Goal: Transaction & Acquisition: Purchase product/service

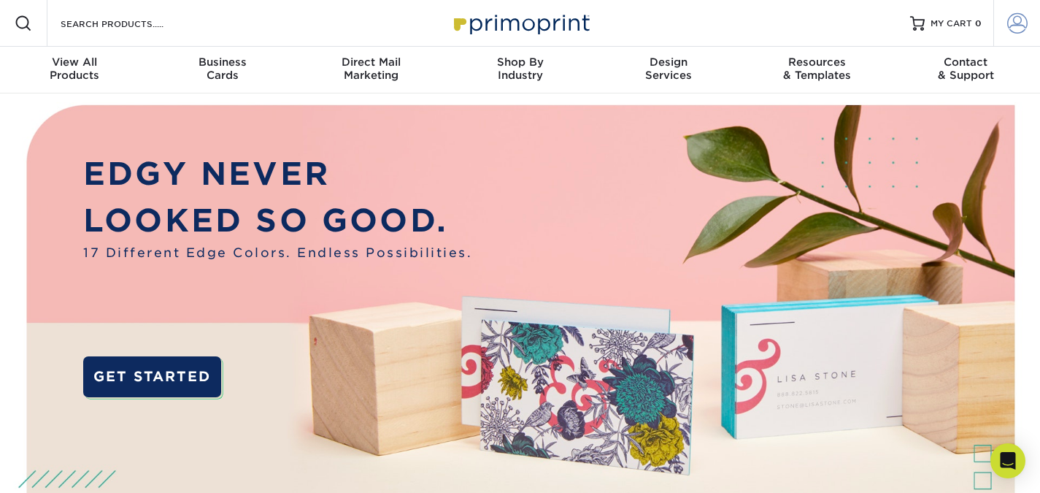
click at [1021, 31] on span at bounding box center [1017, 23] width 20 height 20
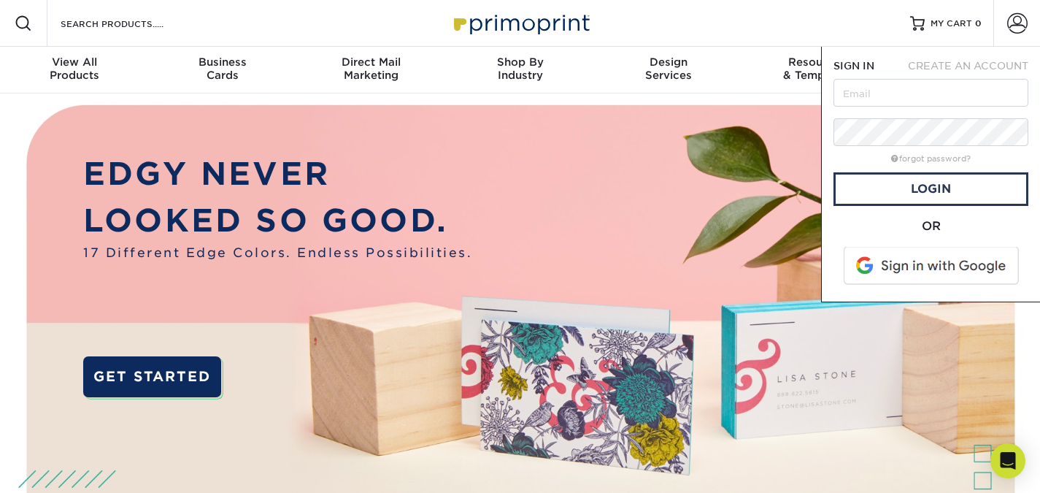
click at [928, 280] on span at bounding box center [932, 266] width 186 height 38
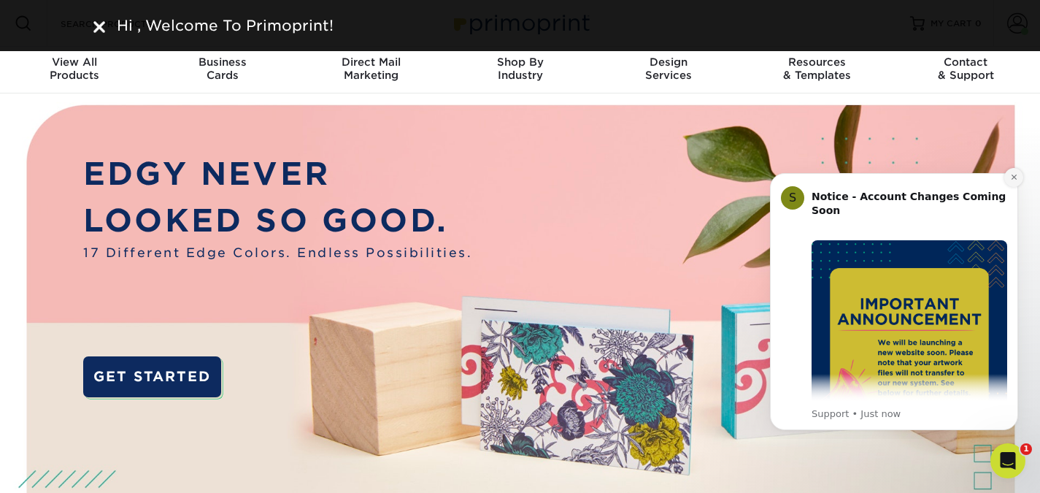
click at [1017, 177] on button "Dismiss notification" at bounding box center [1013, 177] width 19 height 19
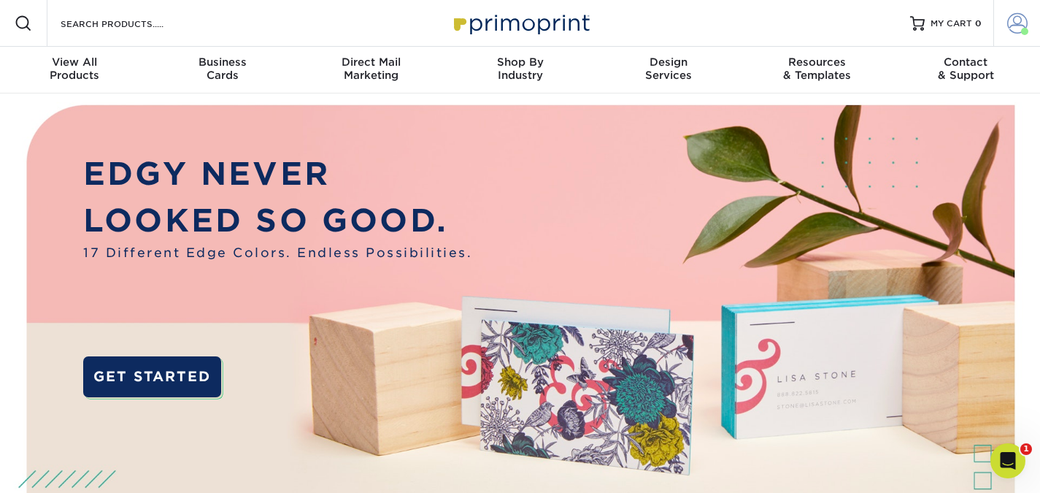
click at [1012, 14] on span at bounding box center [1017, 23] width 20 height 20
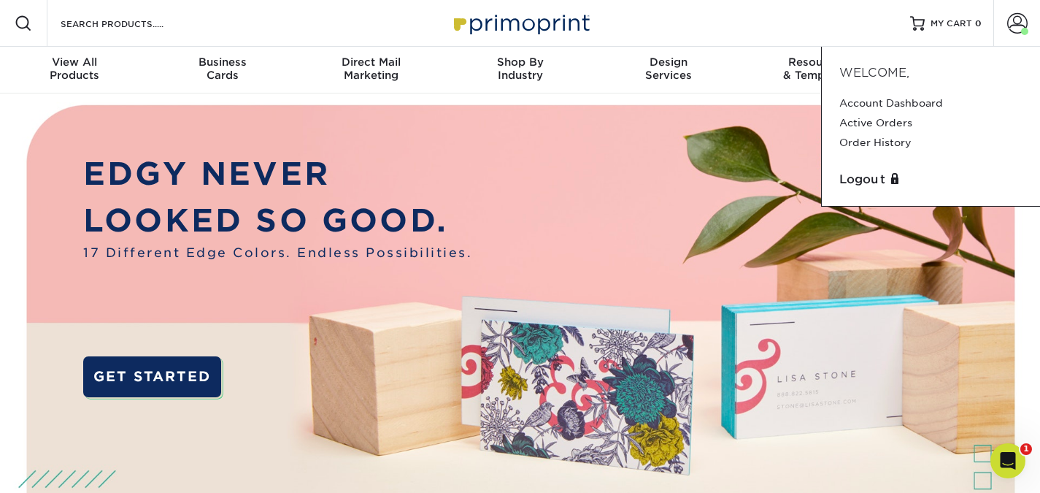
click at [723, 96] on img at bounding box center [520, 350] width 1030 height 515
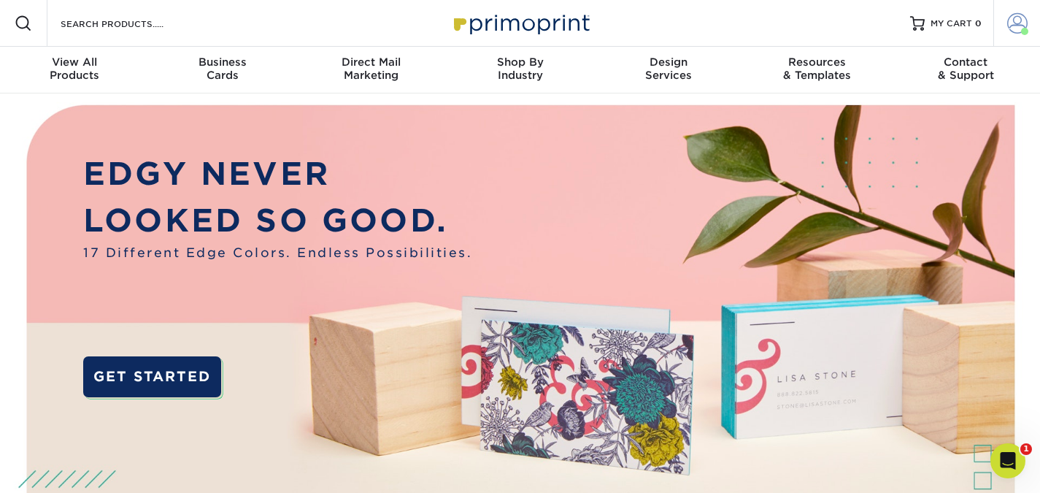
click at [1008, 26] on span at bounding box center [1017, 23] width 20 height 20
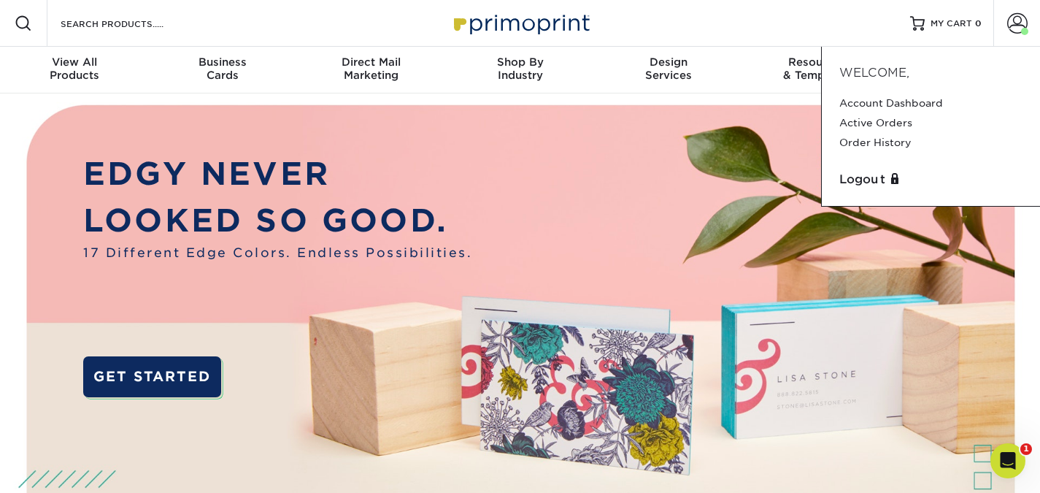
click at [1039, 237] on div "EDGY NEVER LOOKED SO GOOD. 17 Different Edge Colors. Endless Possibilities. GET…" at bounding box center [520, 350] width 1040 height 515
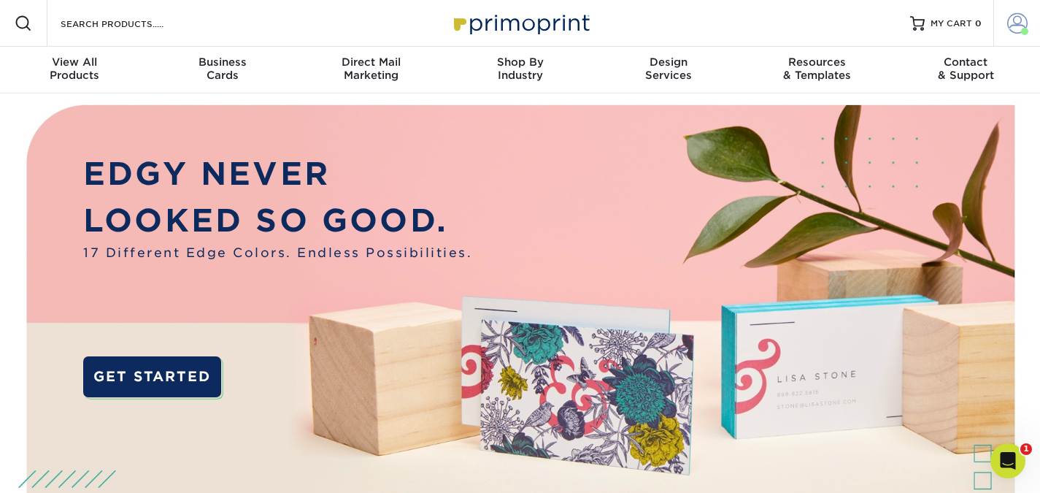
click at [1022, 26] on span at bounding box center [1017, 23] width 20 height 20
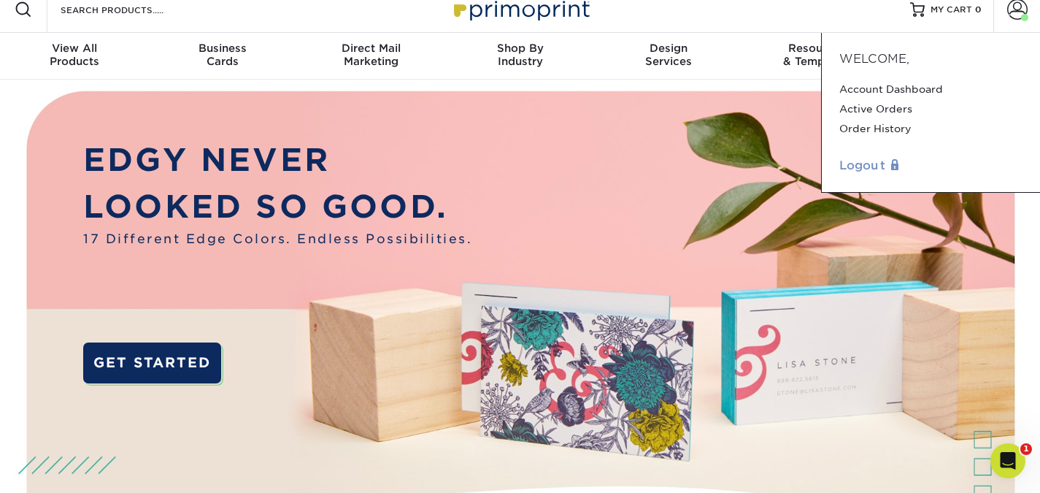
scroll to position [23, 0]
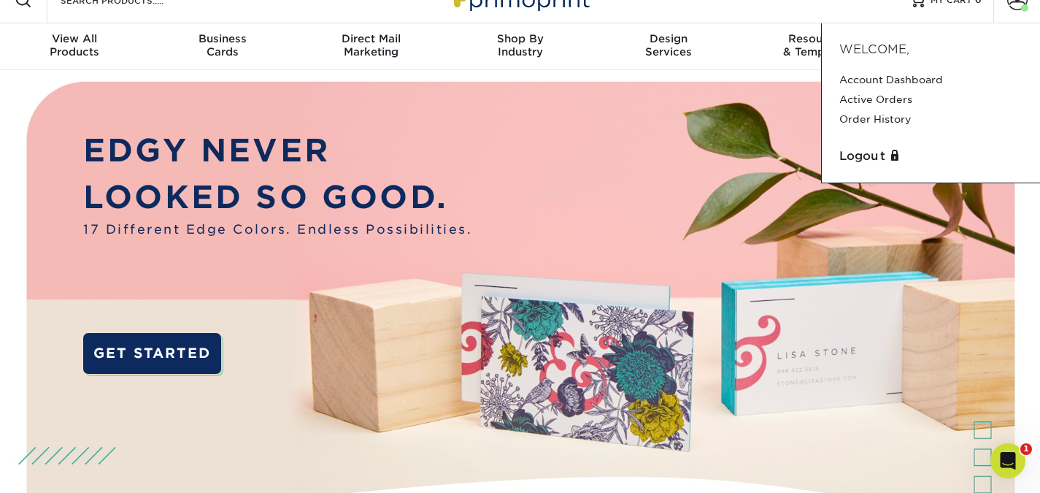
click at [1029, 285] on img at bounding box center [520, 327] width 1030 height 515
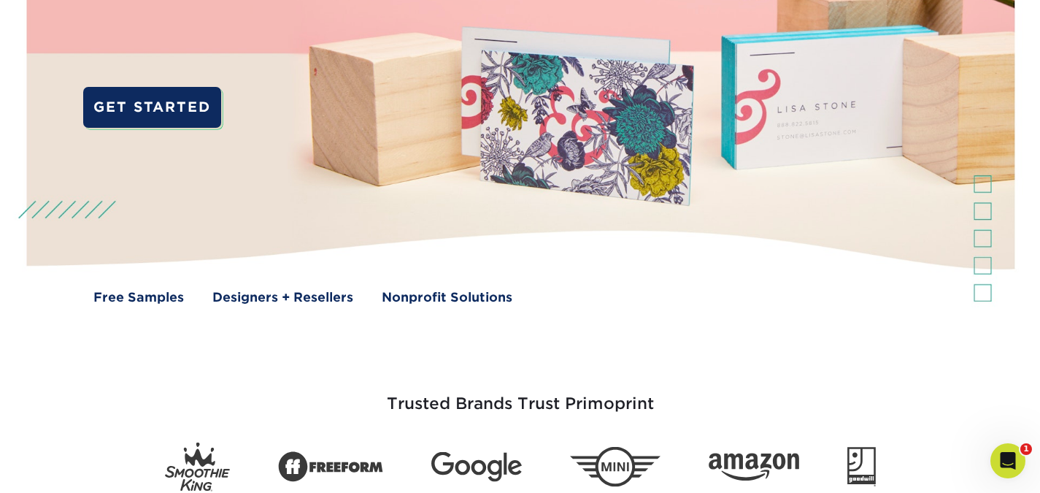
scroll to position [0, 0]
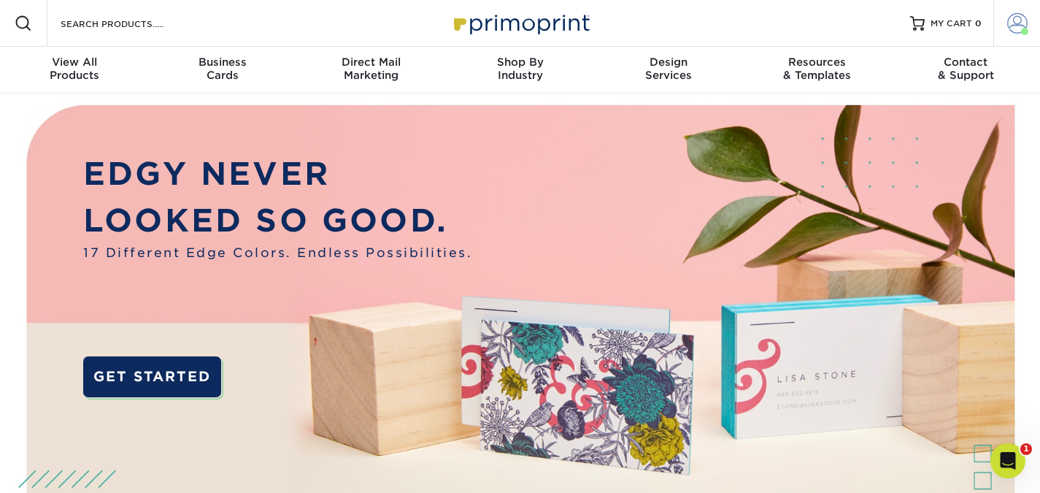
click at [1017, 26] on span at bounding box center [1017, 23] width 20 height 20
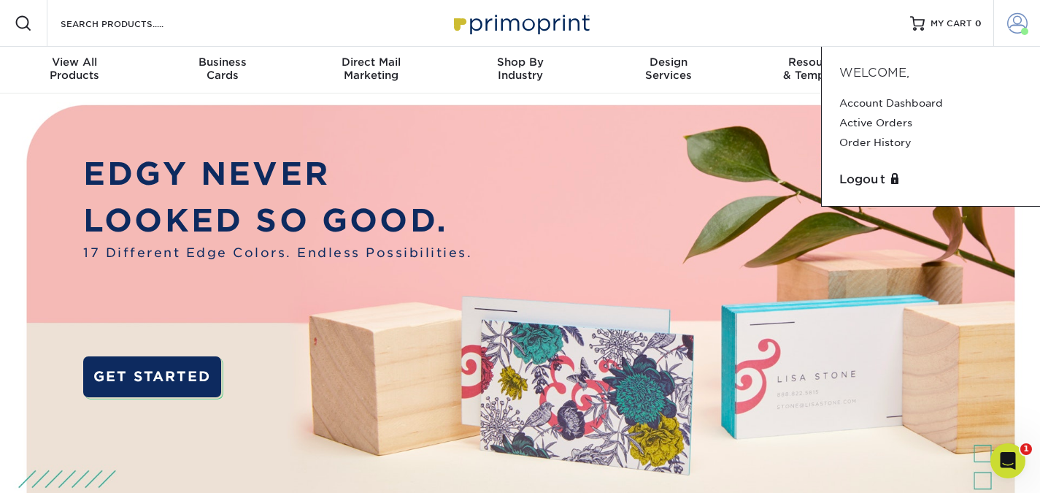
click at [1015, 25] on span at bounding box center [1017, 23] width 20 height 20
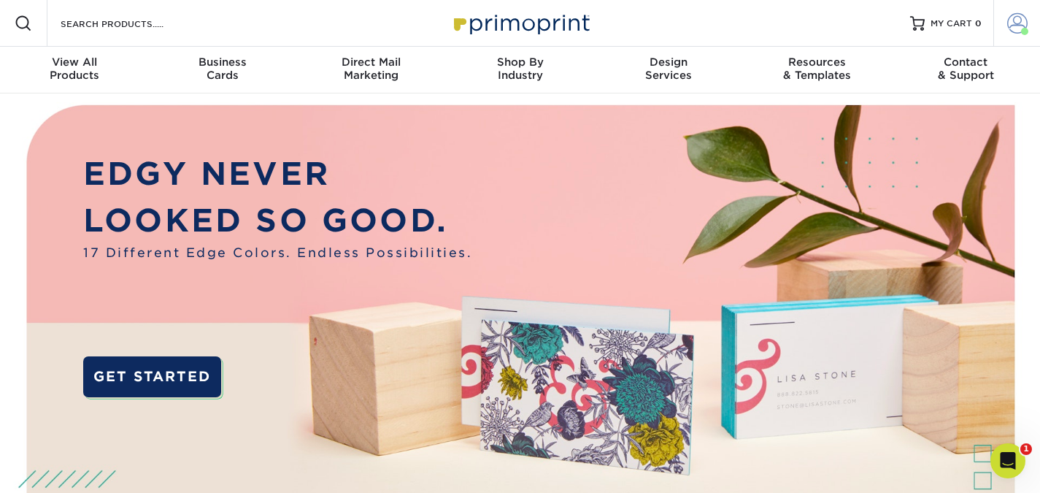
click at [1015, 25] on span at bounding box center [1017, 23] width 20 height 20
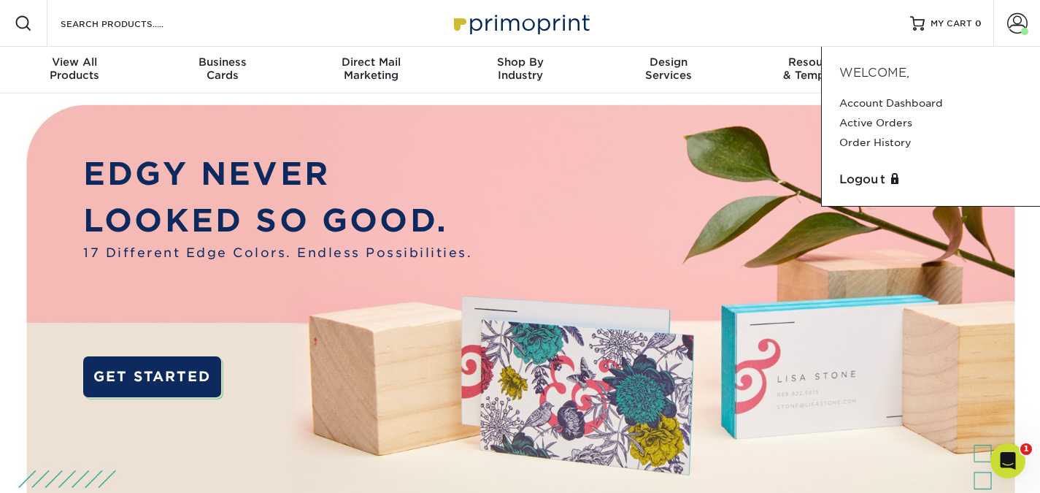
click at [648, 98] on img at bounding box center [520, 350] width 1030 height 515
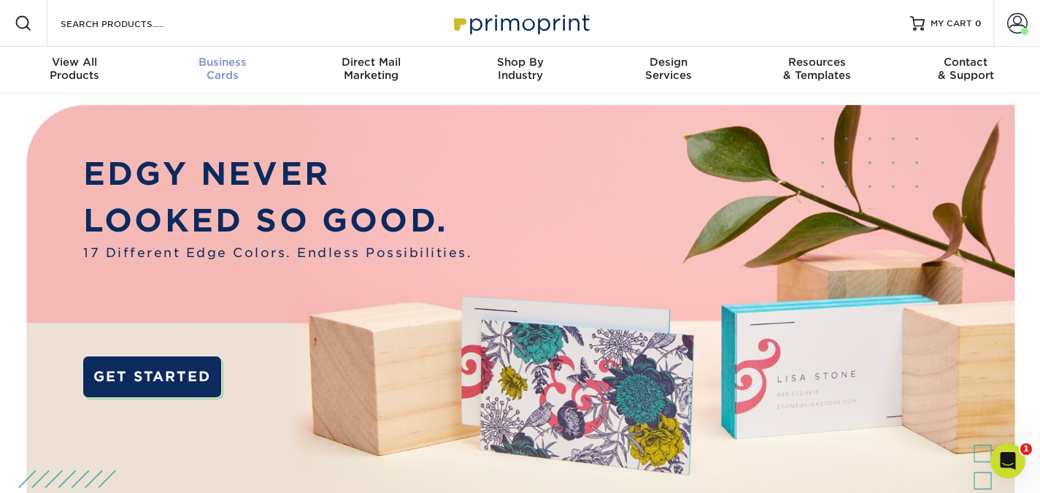
click at [226, 78] on div "Business Cards" at bounding box center [223, 68] width 149 height 26
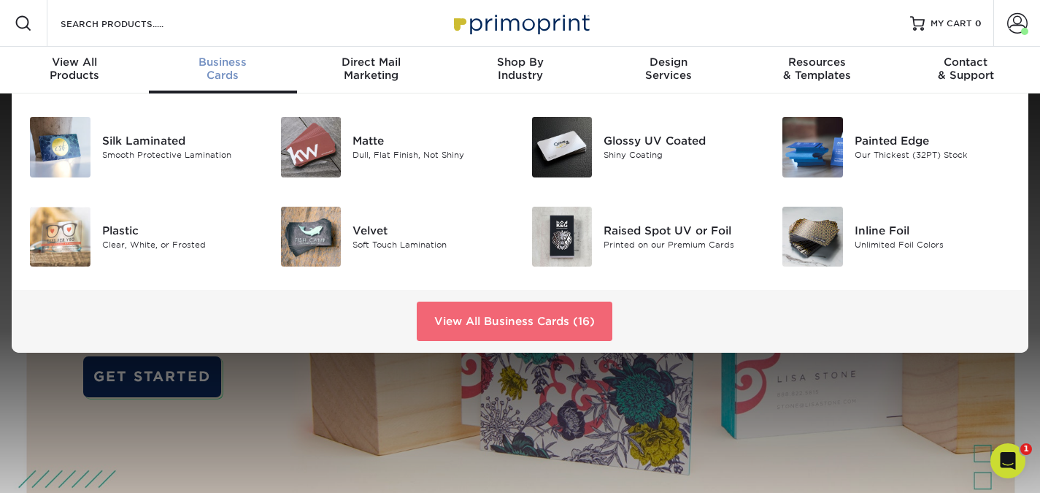
click at [469, 330] on link "View All Business Cards (16)" at bounding box center [515, 320] width 196 height 39
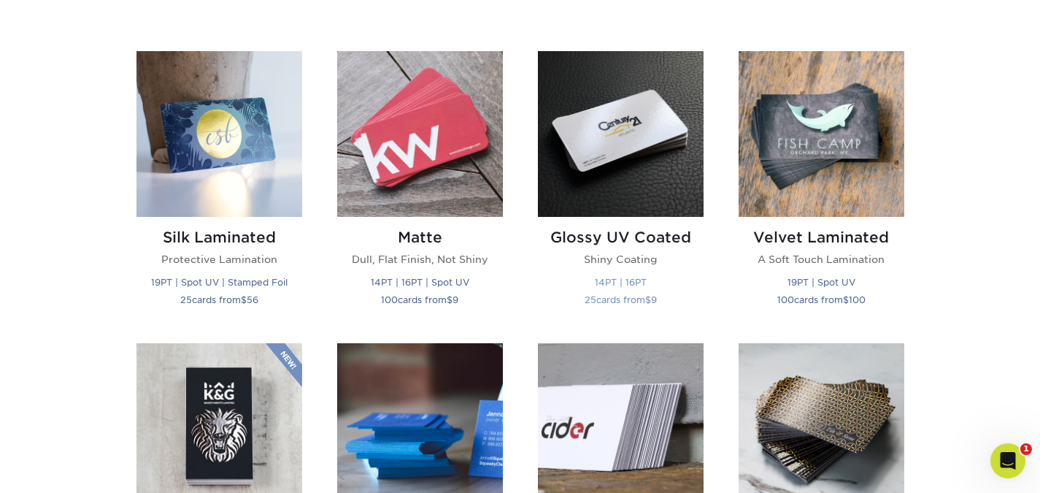
scroll to position [664, 0]
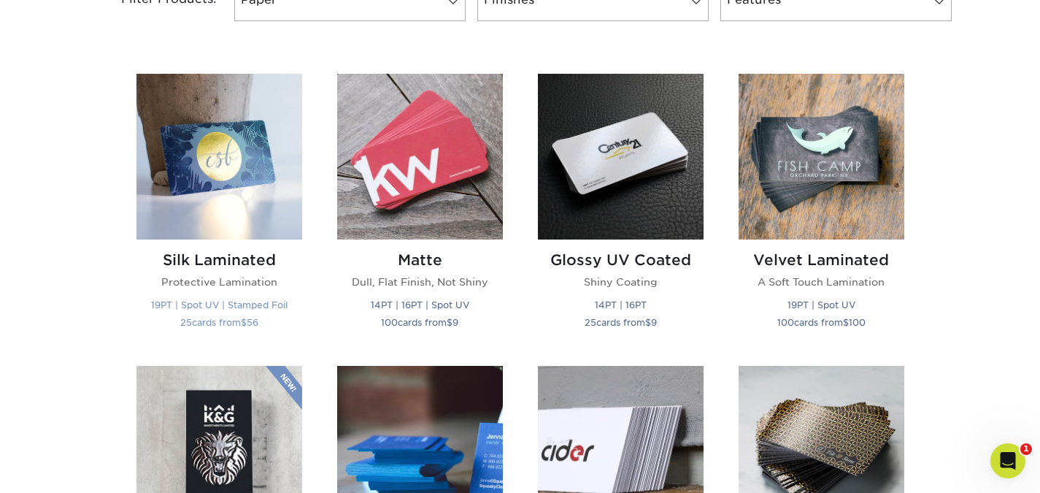
click at [257, 261] on h2 "Silk Laminated" at bounding box center [219, 260] width 166 height 18
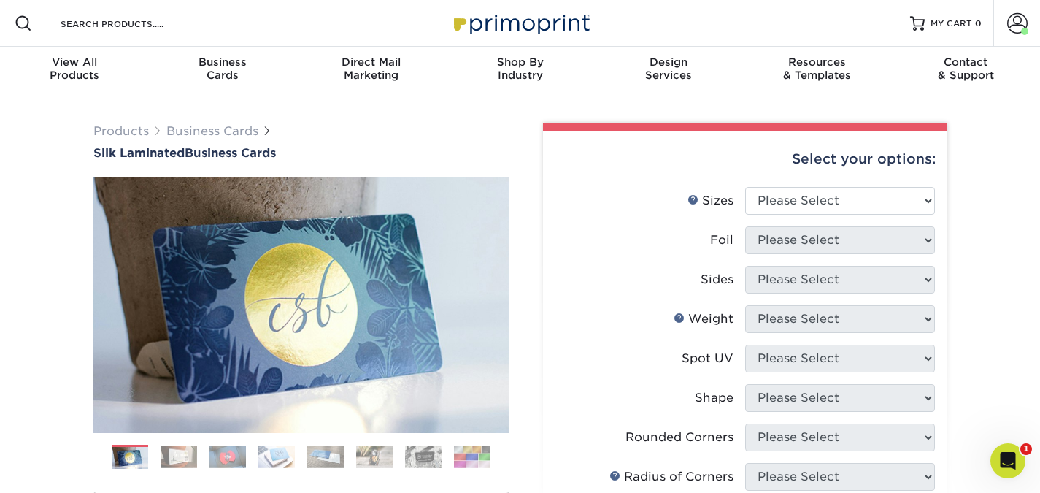
click at [796, 182] on div "Select your options:" at bounding box center [745, 158] width 381 height 55
click at [795, 199] on select "Please Select 1.5" x 3.5" - Mini 1.75" x 3.5" - Mini 2" x 2" - Square 2" x 3" -…" at bounding box center [840, 201] width 190 height 28
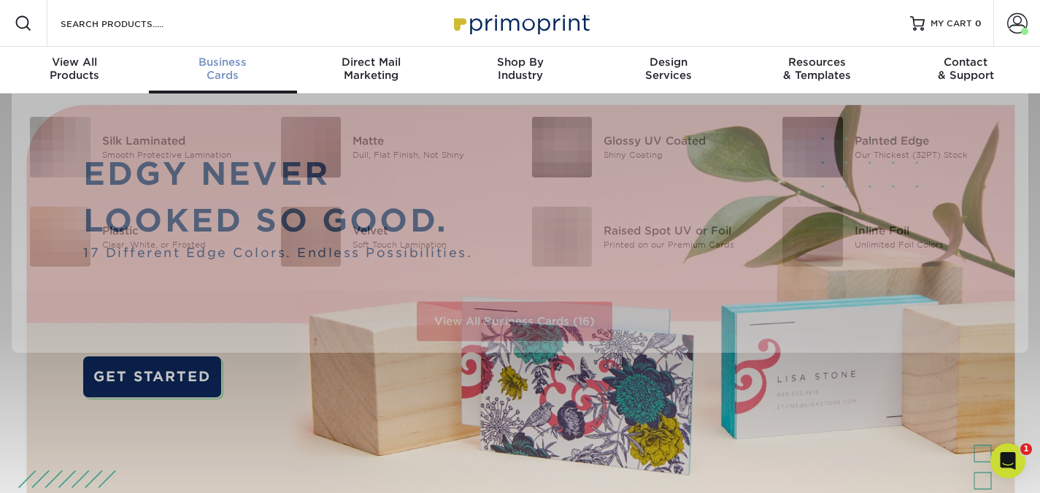
click at [220, 71] on div "Business Cards" at bounding box center [223, 68] width 149 height 26
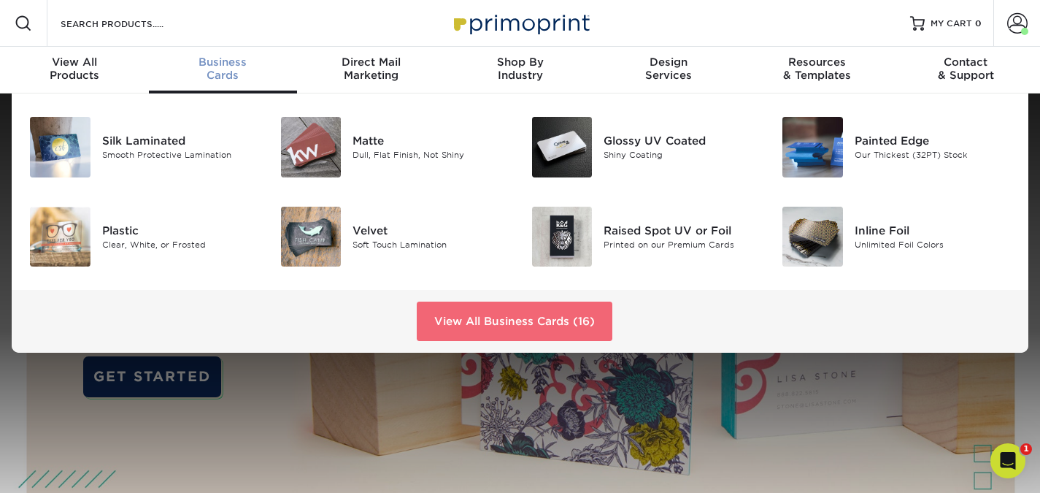
click at [480, 321] on link "View All Business Cards (16)" at bounding box center [515, 320] width 196 height 39
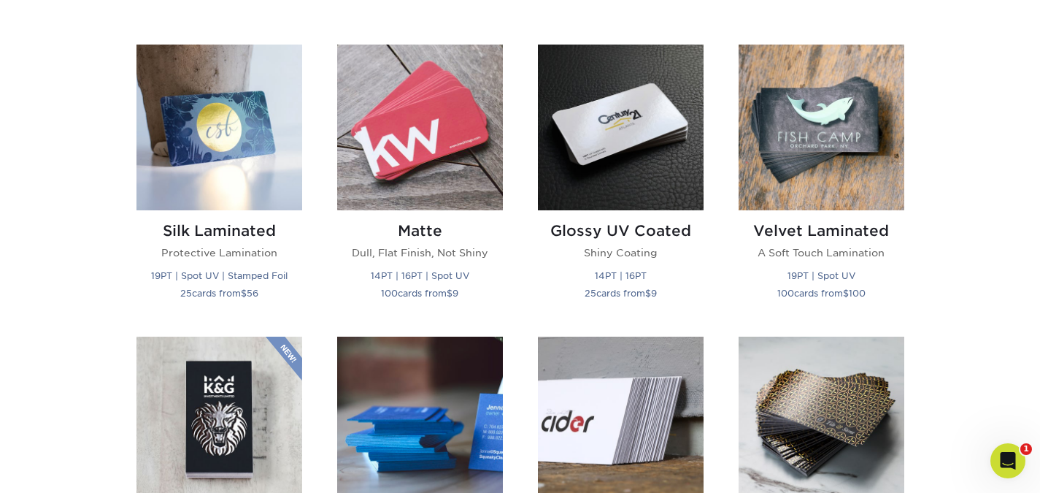
scroll to position [695, 0]
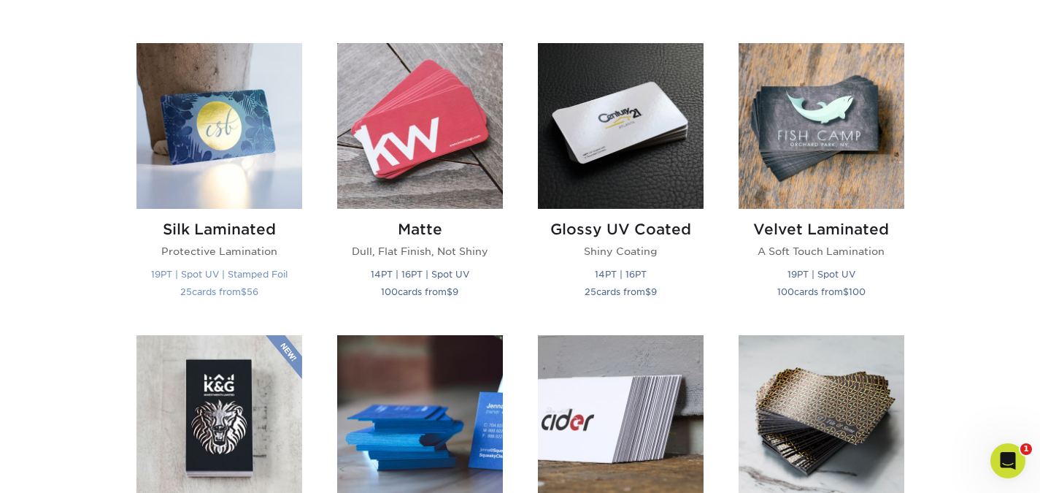
click at [237, 216] on div "Silk Laminated Protective Lamination 19PT | Spot UV | Stamped Foil 25 cards fro…" at bounding box center [219, 263] width 166 height 108
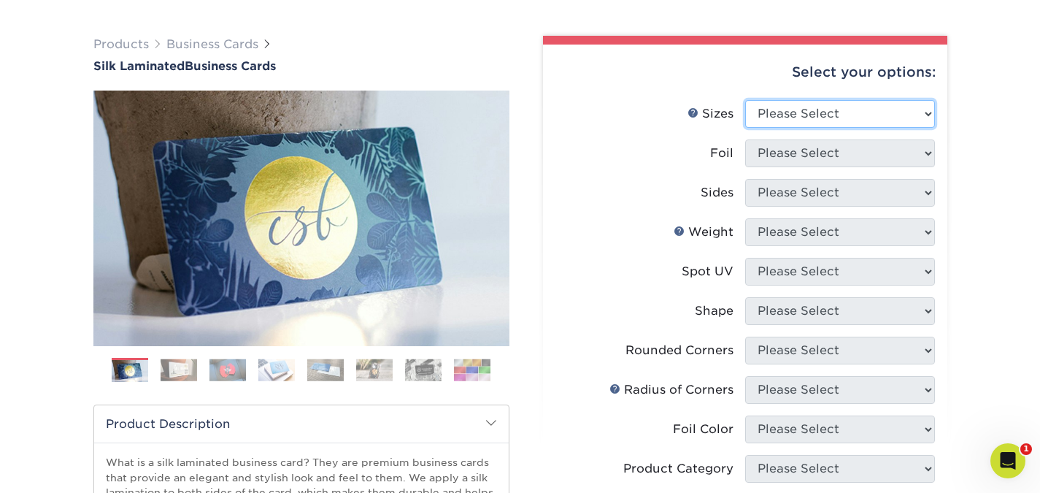
click at [866, 109] on select "Please Select 1.5" x 3.5" - Mini 1.75" x 3.5" - Mini 2" x 2" - Square 2" x 3" -…" at bounding box center [840, 114] width 190 height 28
select select "2.00x3.50"
click at [745, 100] on select "Please Select 1.5" x 3.5" - Mini 1.75" x 3.5" - Mini 2" x 2" - Square 2" x 3" -…" at bounding box center [840, 114] width 190 height 28
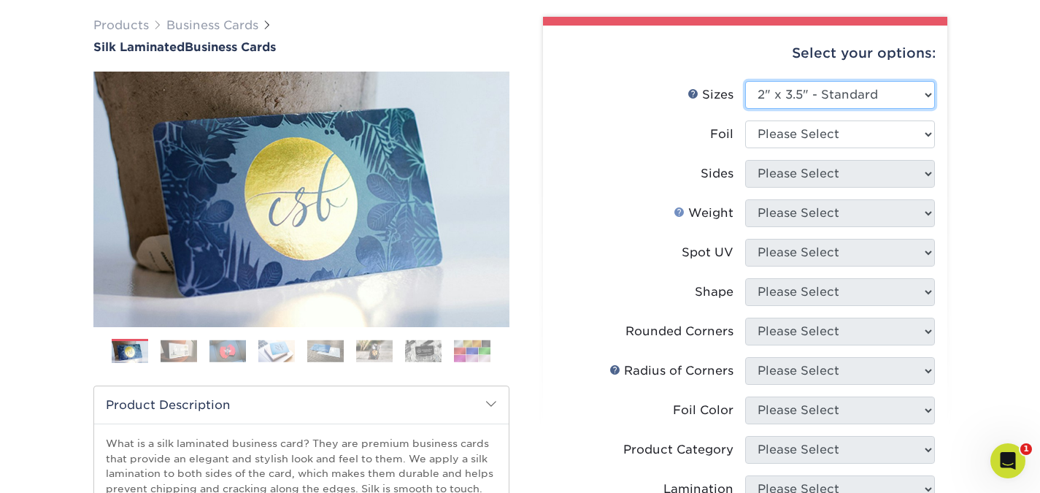
scroll to position [135, 0]
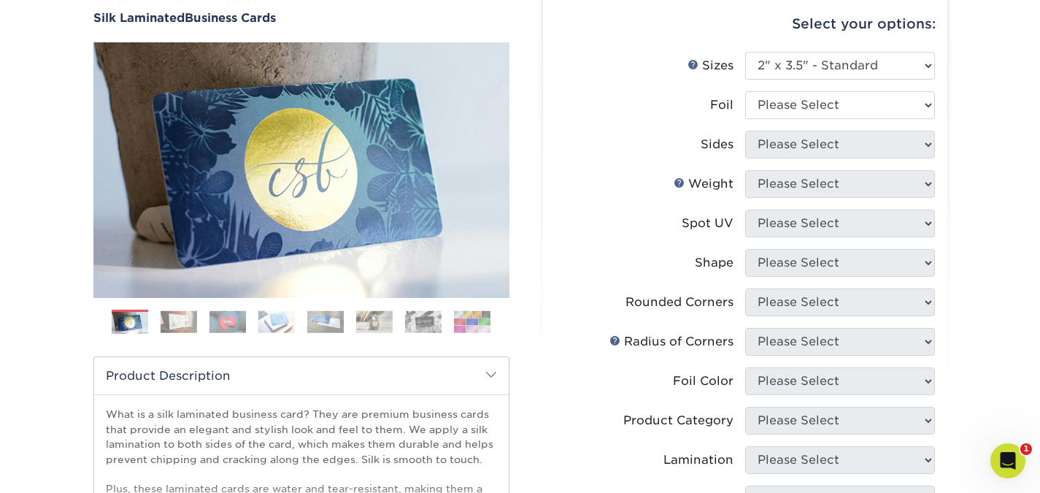
click at [798, 90] on li "Sizes Help Sizes Please Select 1.5" x 3.5" - Mini 1.75" x 3.5" - Mini 2" x 2" -…" at bounding box center [745, 71] width 380 height 39
click at [796, 96] on select "Please Select Yes No" at bounding box center [840, 105] width 190 height 28
click at [745, 91] on select "Please Select Yes No" at bounding box center [840, 105] width 190 height 28
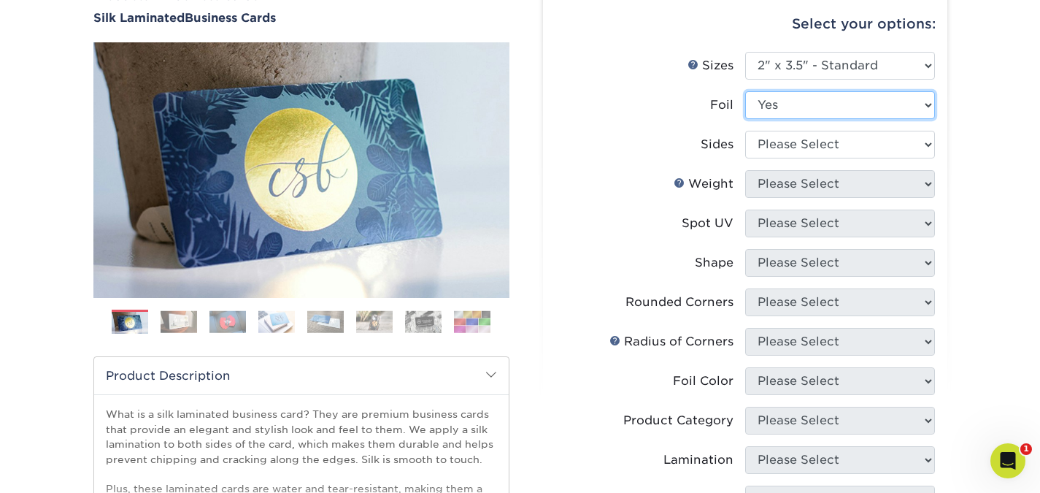
click at [784, 104] on select "Please Select Yes No" at bounding box center [840, 105] width 190 height 28
select select "0"
click at [745, 91] on select "Please Select Yes No" at bounding box center [840, 105] width 190 height 28
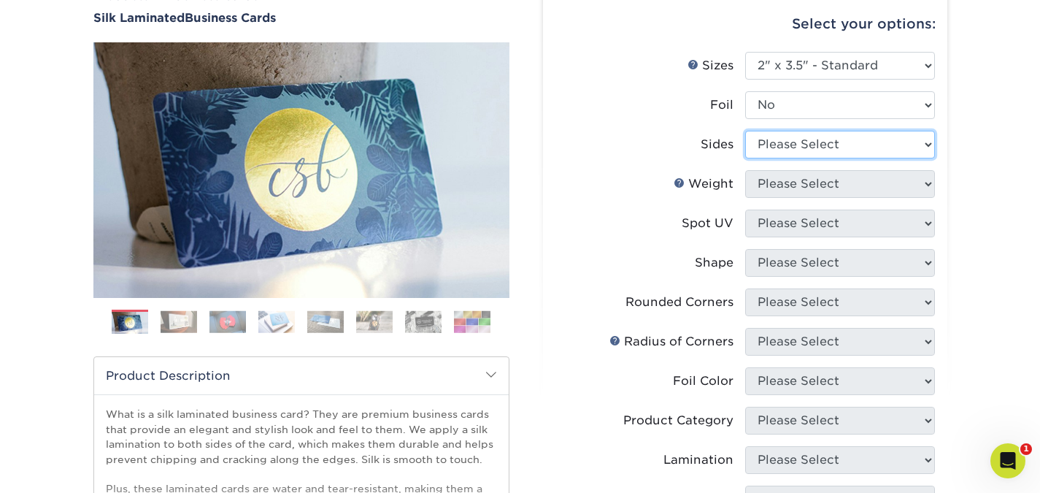
click at [782, 147] on select "Please Select Print Both Sides Print Front Only" at bounding box center [840, 145] width 190 height 28
select select "13abbda7-1d64-4f25-8bb2-c179b224825d"
click at [745, 131] on select "Please Select Print Both Sides Print Front Only" at bounding box center [840, 145] width 190 height 28
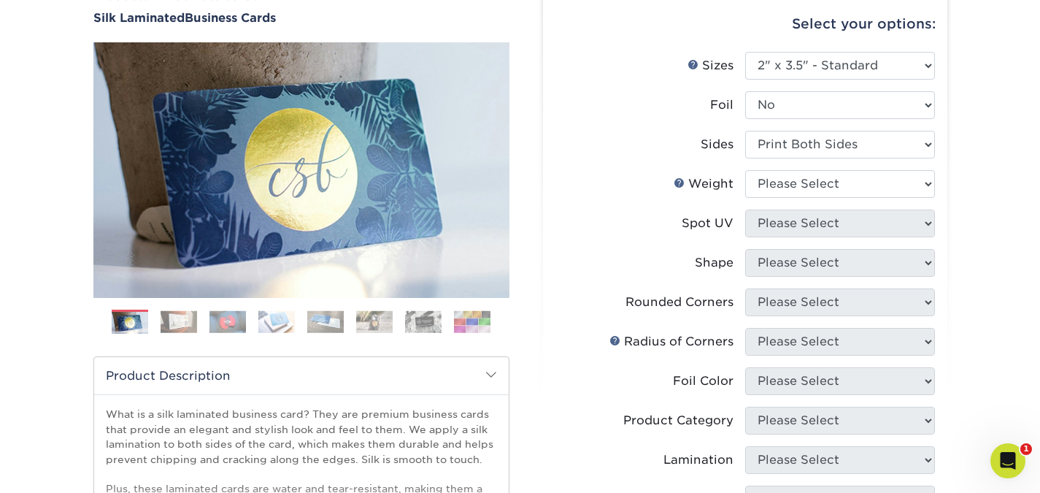
click at [794, 208] on li "Weight Help Weight Please Select 16PT" at bounding box center [745, 189] width 380 height 39
click at [794, 191] on select "Please Select 16PT" at bounding box center [840, 184] width 190 height 28
select select "16PT"
click at [745, 170] on select "Please Select 16PT" at bounding box center [840, 184] width 190 height 28
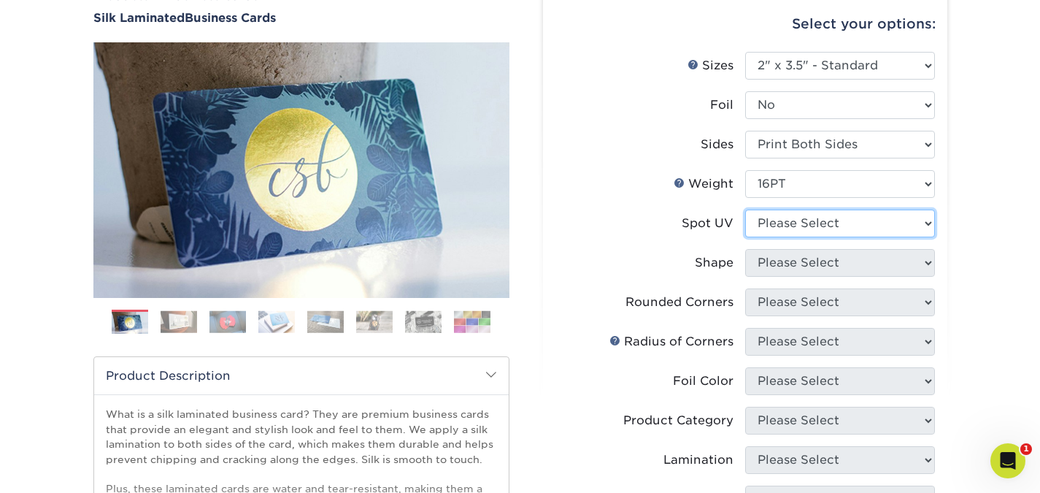
click at [789, 214] on select "Please Select No Spot UV Front and Back (Both Sides) Front Only Back Only" at bounding box center [840, 223] width 190 height 28
select select "1"
click at [745, 209] on select "Please Select No Spot UV Front and Back (Both Sides) Front Only Back Only" at bounding box center [840, 223] width 190 height 28
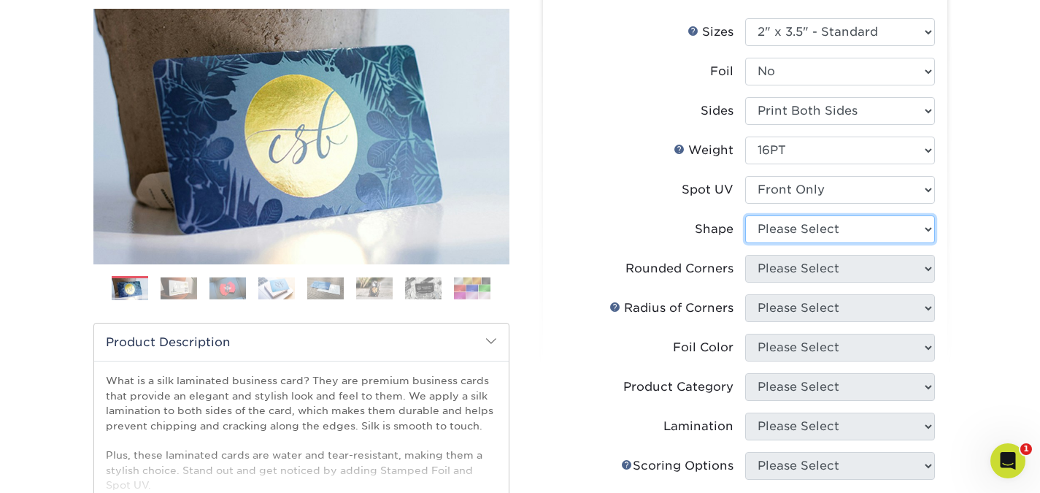
click at [782, 215] on select "Please Select Standard" at bounding box center [840, 229] width 190 height 28
select select "standard"
click at [745, 215] on select "Please Select Standard" at bounding box center [840, 229] width 190 height 28
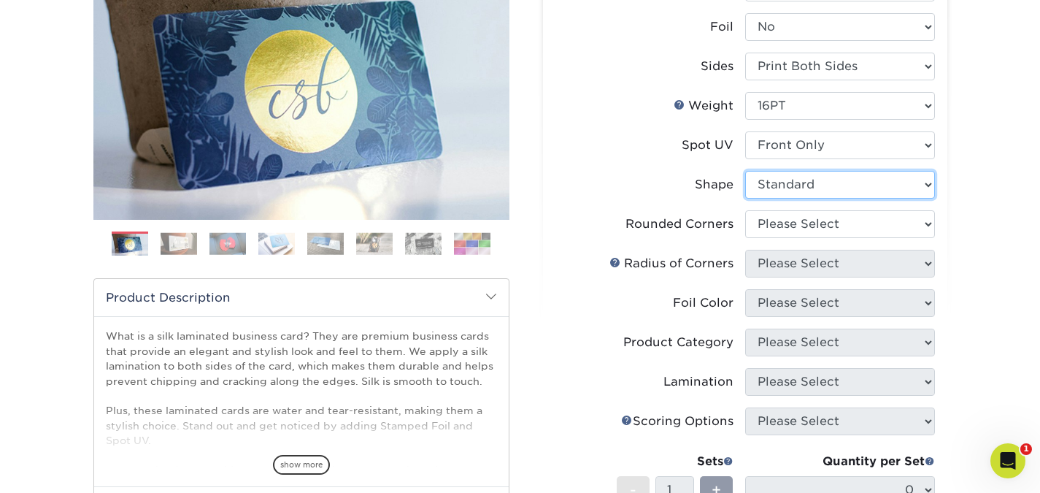
scroll to position [216, 0]
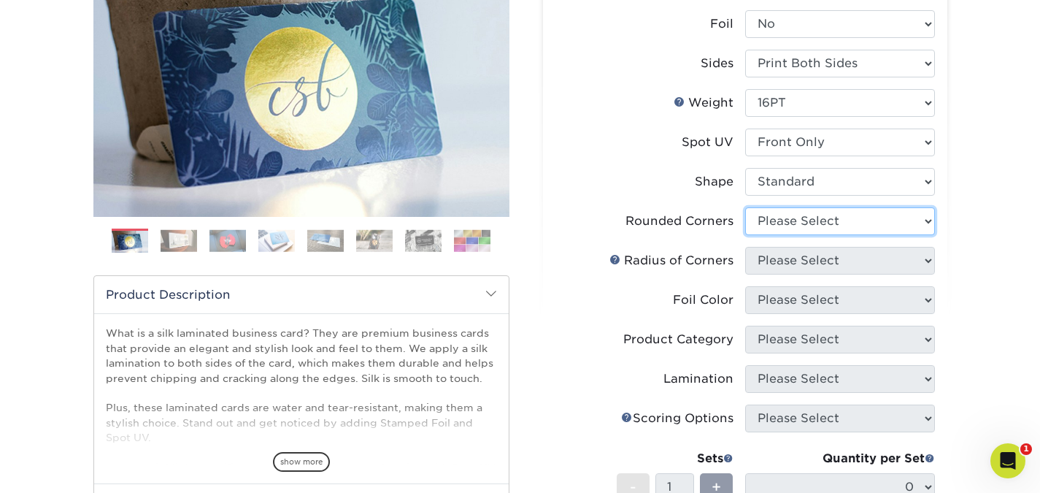
click at [769, 219] on select "Please Select Yes - Round 2 Corners Yes - Round 4 Corners No" at bounding box center [840, 221] width 190 height 28
select select "0"
click at [745, 207] on select "Please Select Yes - Round 2 Corners Yes - Round 4 Corners No" at bounding box center [840, 221] width 190 height 28
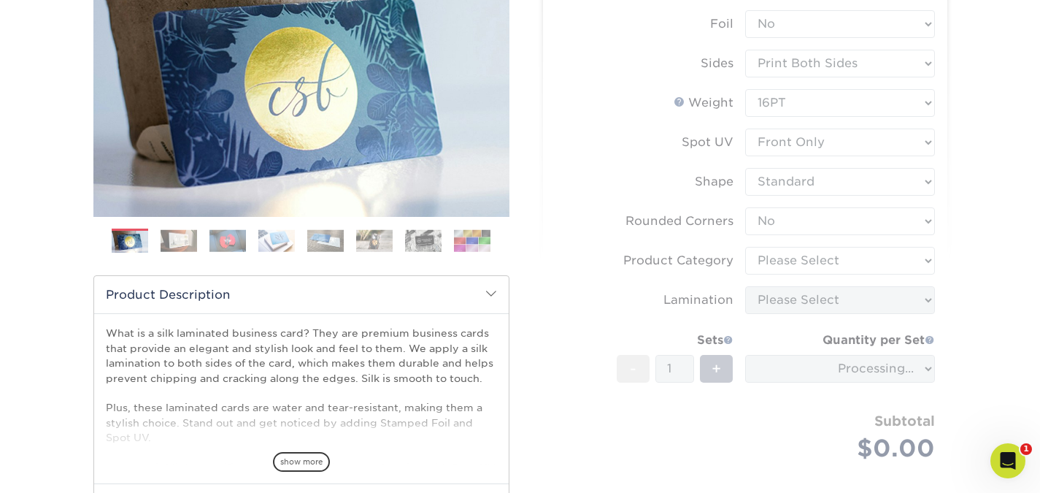
click at [711, 239] on form "Sizes Help Sizes Please Select 1.5" x 3.5" - Mini 1.75" x 3.5" - Mini 2" x 2" -…" at bounding box center [745, 233] width 381 height 525
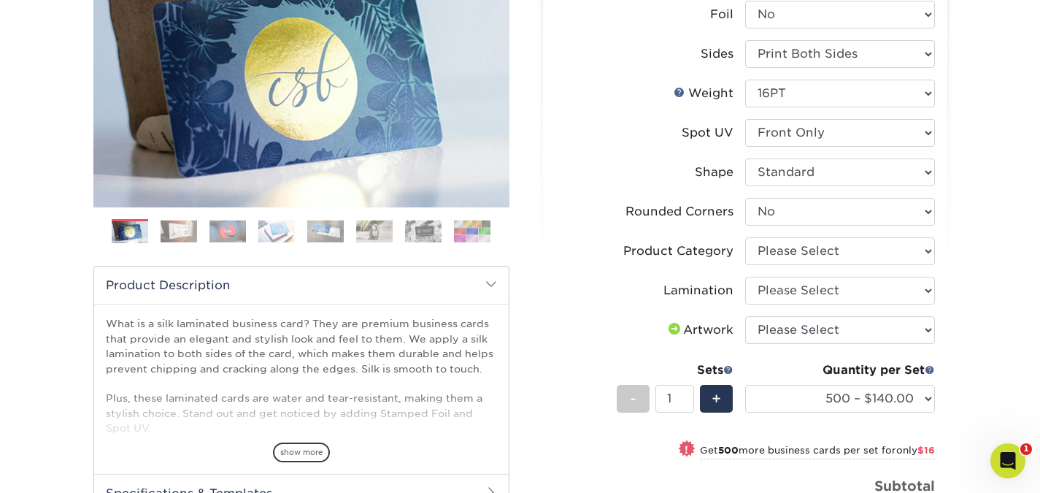
scroll to position [228, 0]
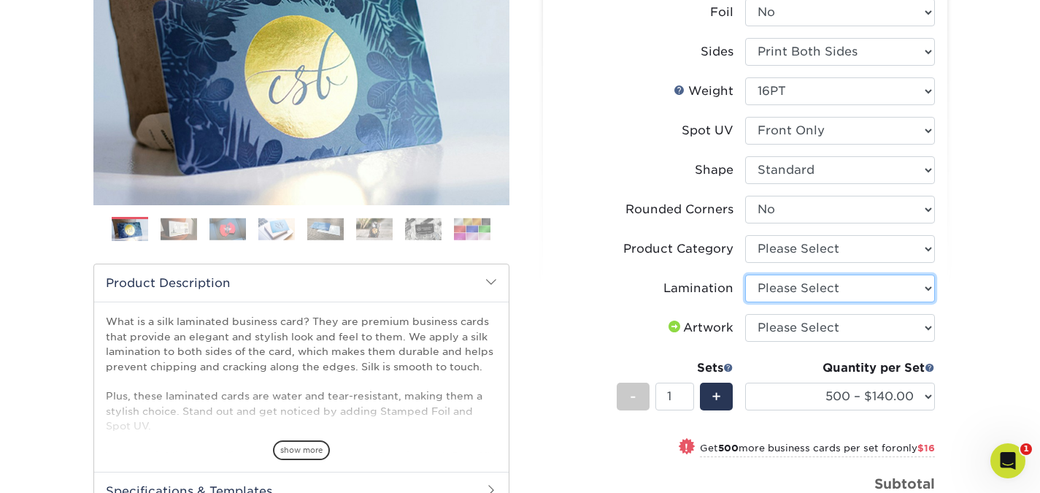
click at [780, 288] on select "Please Select Silk" at bounding box center [840, 288] width 190 height 28
click at [783, 293] on select "Please Select Silk" at bounding box center [840, 288] width 190 height 28
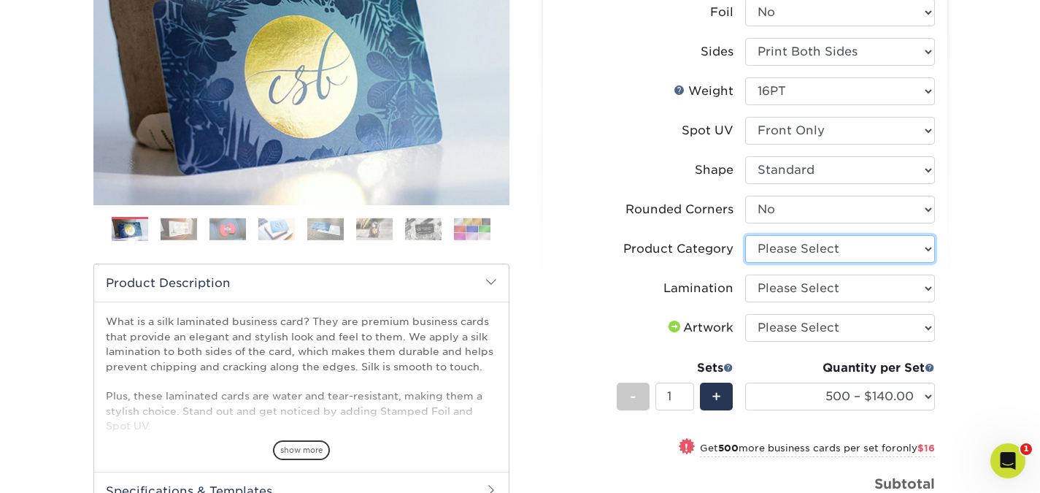
click at [779, 250] on select "Please Select Business Cards" at bounding box center [840, 249] width 190 height 28
select select "3b5148f1-0588-4f88-a218-97bcfdce65c1"
click at [745, 235] on select "Please Select Business Cards" at bounding box center [840, 249] width 190 height 28
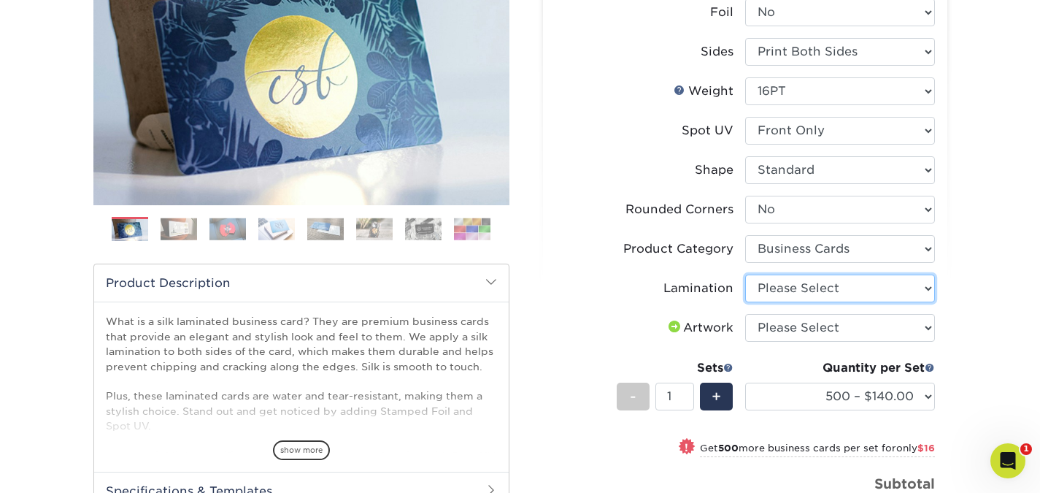
click at [809, 284] on select "Please Select Silk" at bounding box center [840, 288] width 190 height 28
select select "ccacb42f-45f7-42d3-bbd3-7c8421cf37f0"
click at [745, 274] on select "Please Select Silk" at bounding box center [840, 288] width 190 height 28
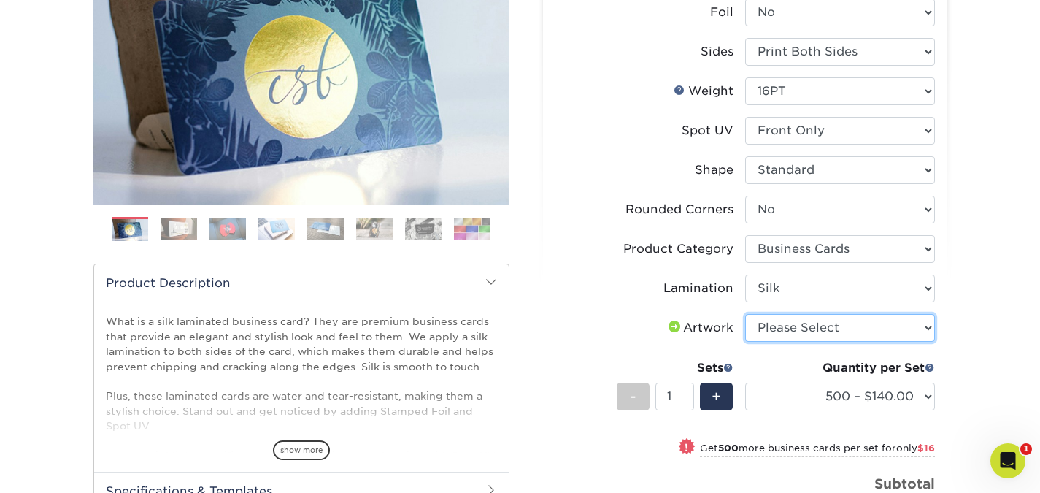
click at [799, 331] on select "Please Select I will upload files I need a design - $100" at bounding box center [840, 328] width 190 height 28
select select "upload"
click at [745, 314] on select "Please Select I will upload files I need a design - $100" at bounding box center [840, 328] width 190 height 28
click at [663, 347] on li "Artwork Please Select I will upload files I need a design - $100" at bounding box center [745, 333] width 380 height 39
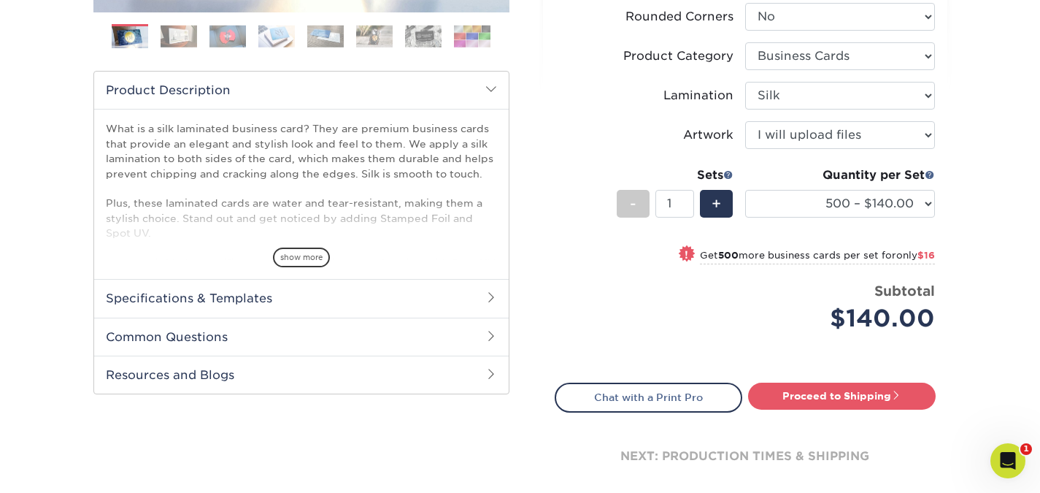
scroll to position [440, 0]
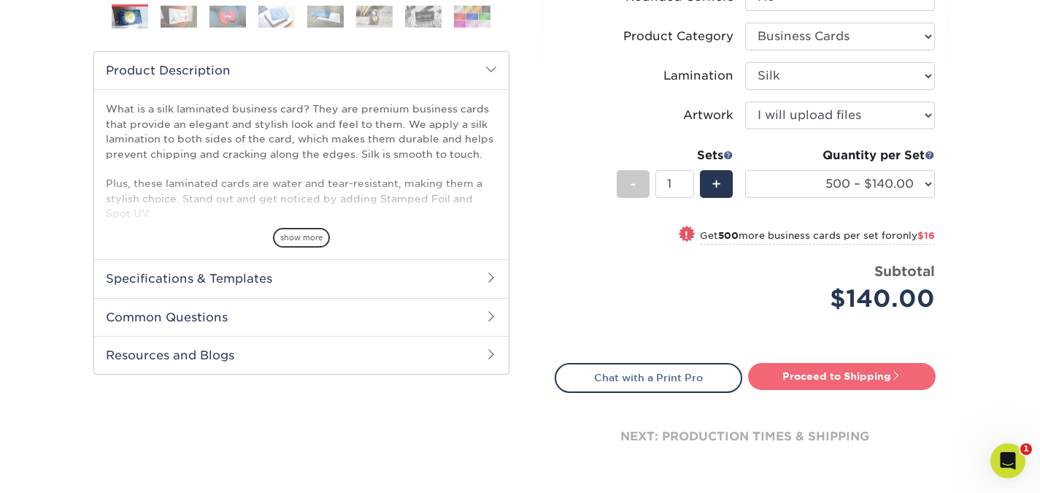
click at [791, 367] on link "Proceed to Shipping" at bounding box center [842, 376] width 188 height 26
type input "Set 1"
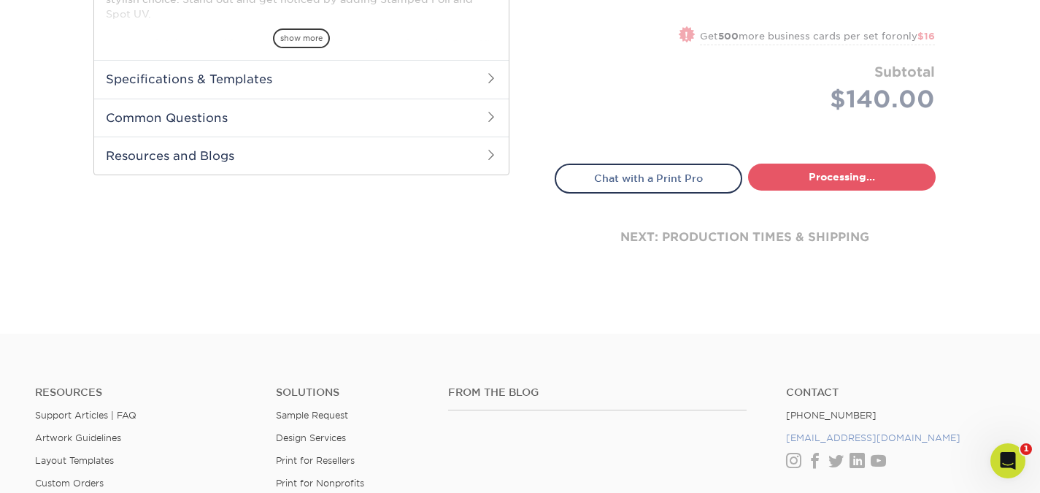
select select "85ce60e7-a328-46a2-a5ad-0d758dae0b71"
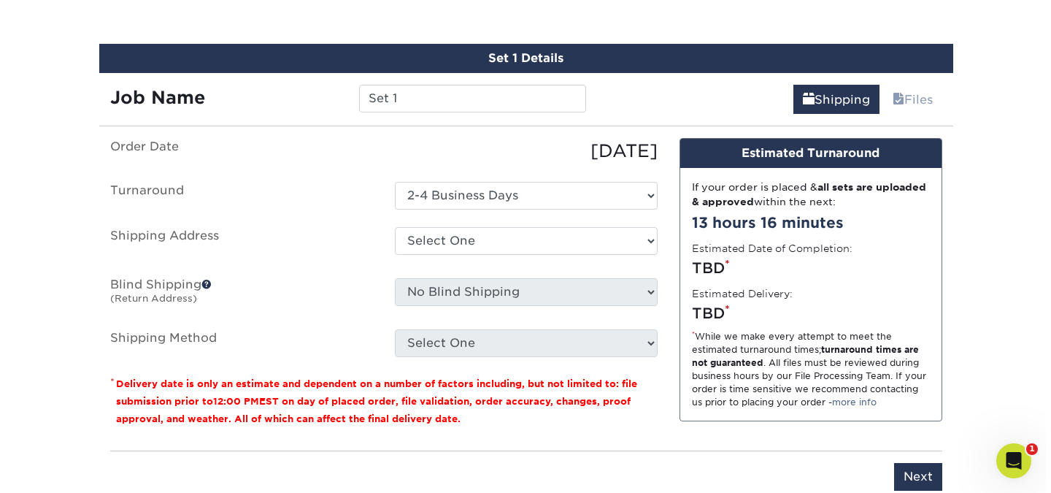
scroll to position [842, 0]
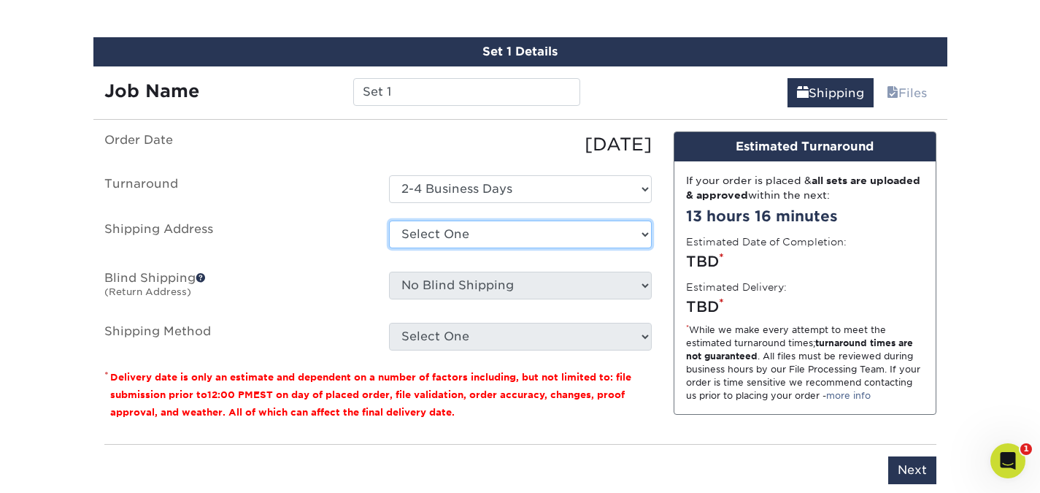
click at [499, 223] on select "Select One + Add New Address" at bounding box center [520, 234] width 263 height 28
select select "newaddress"
click at [389, 220] on select "Select One + Add New Address" at bounding box center [520, 234] width 263 height 28
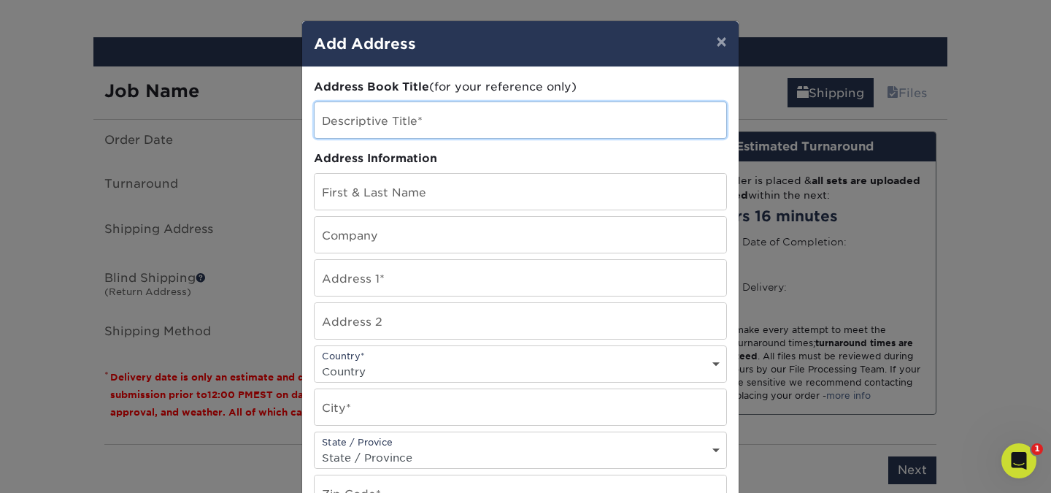
click at [487, 127] on input "text" at bounding box center [521, 120] width 412 height 36
type input "me"
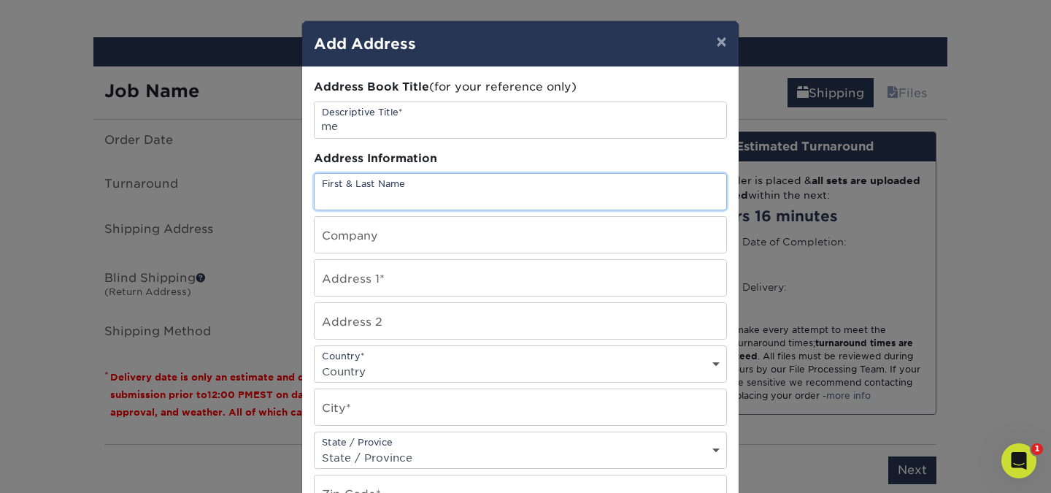
click at [407, 199] on input "text" at bounding box center [521, 192] width 412 height 36
type input "[PERSON_NAME]"
type input "[STREET_ADDRESS][PERSON_NAME]"
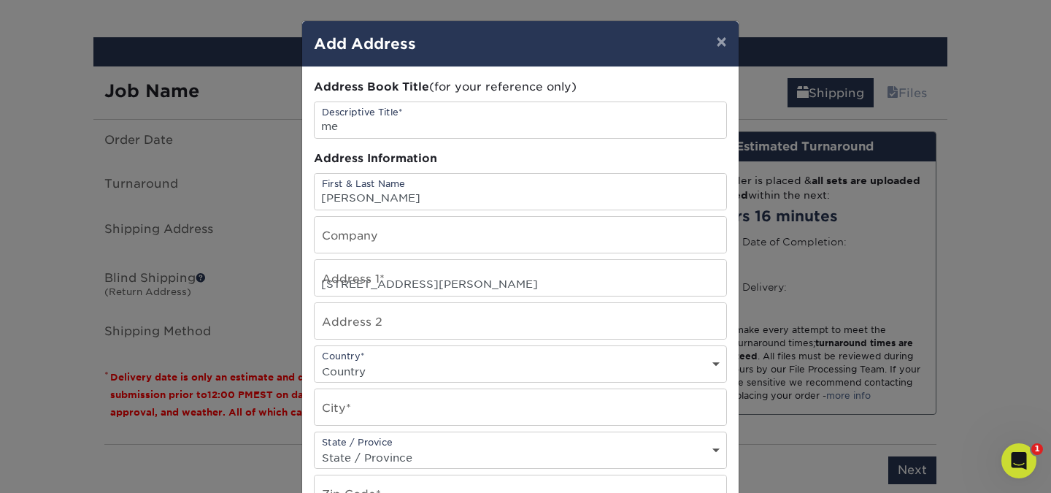
select select "US"
type input "[GEOGRAPHIC_DATA]"
select select "CA"
type input "91606"
type input "8182841042"
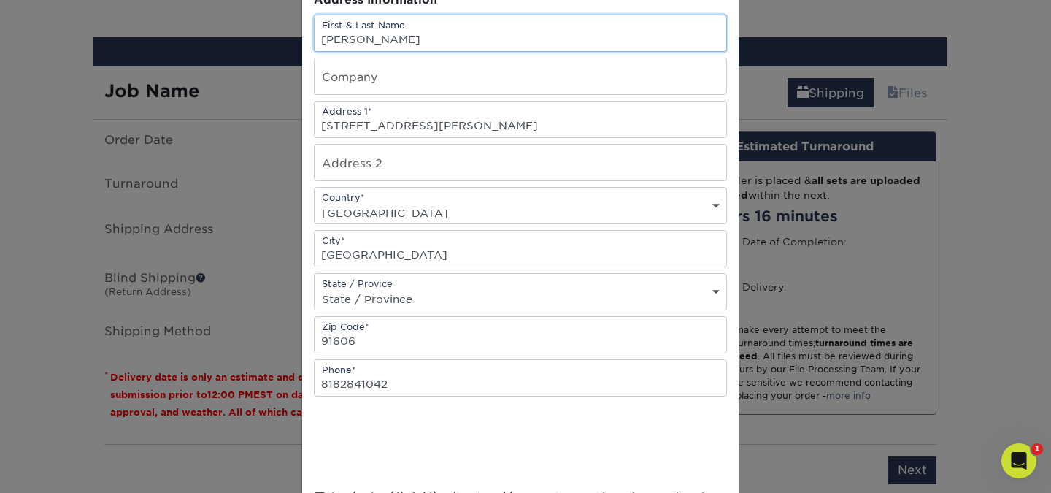
scroll to position [251, 0]
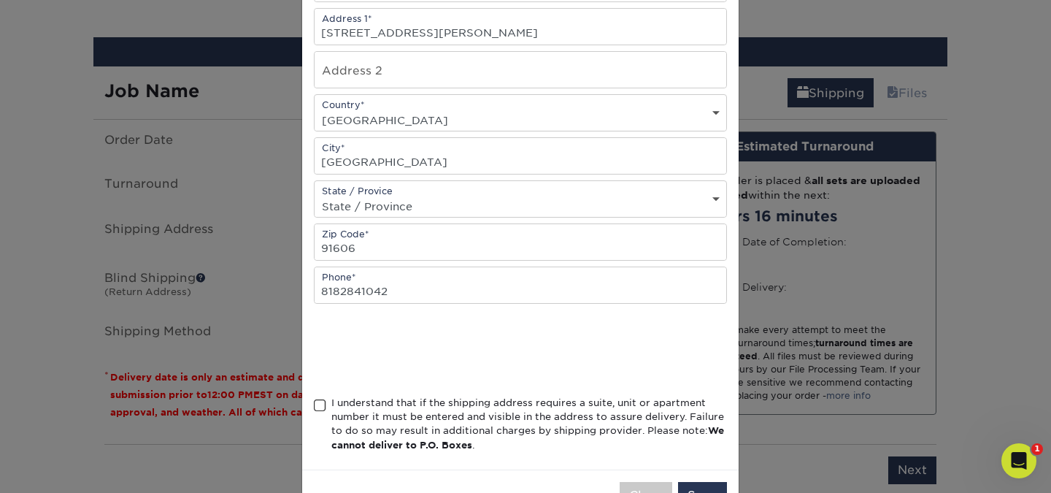
click at [317, 406] on span at bounding box center [320, 406] width 12 height 14
click at [0, 0] on input "I understand that if the shipping address requires a suite, unit or apartment n…" at bounding box center [0, 0] width 0 height 0
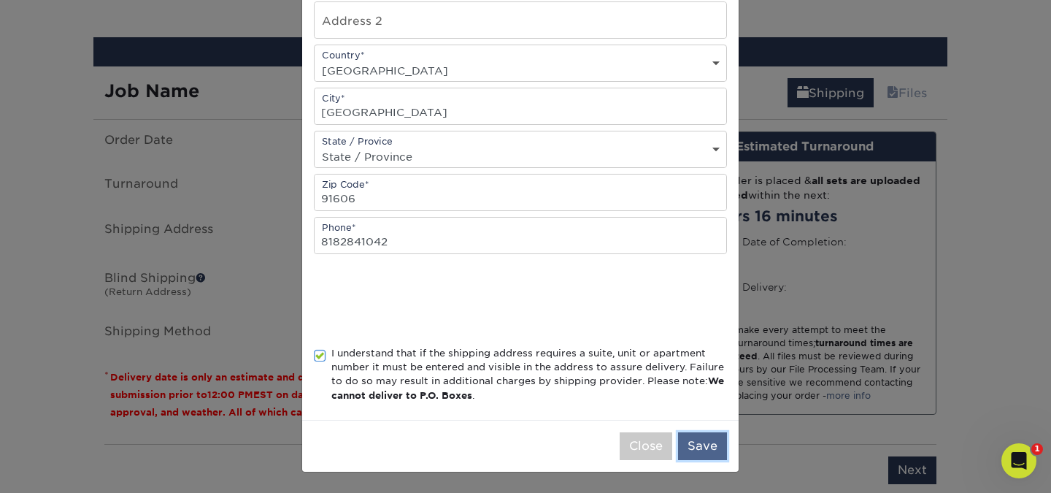
click at [700, 443] on button "Save" at bounding box center [702, 446] width 49 height 28
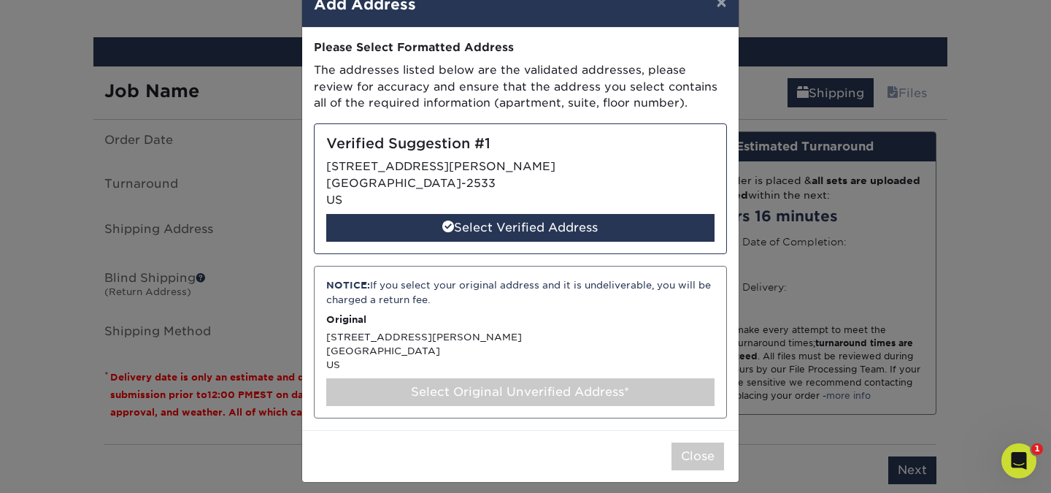
scroll to position [49, 0]
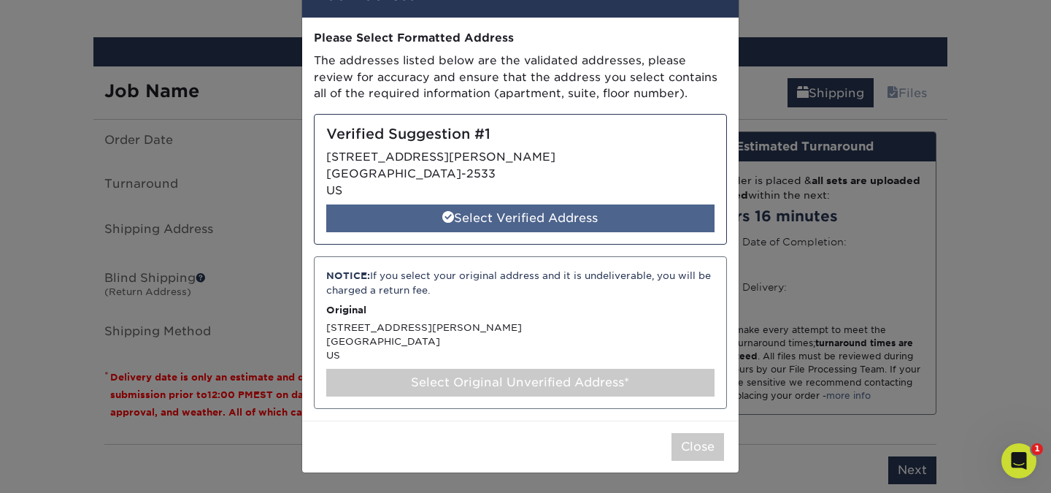
click at [573, 212] on div "Select Verified Address" at bounding box center [520, 218] width 388 height 28
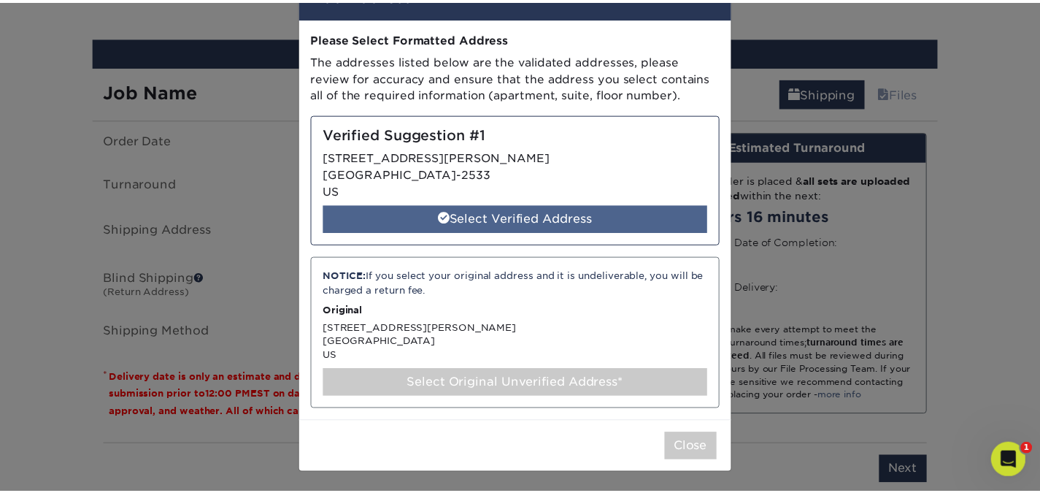
scroll to position [0, 0]
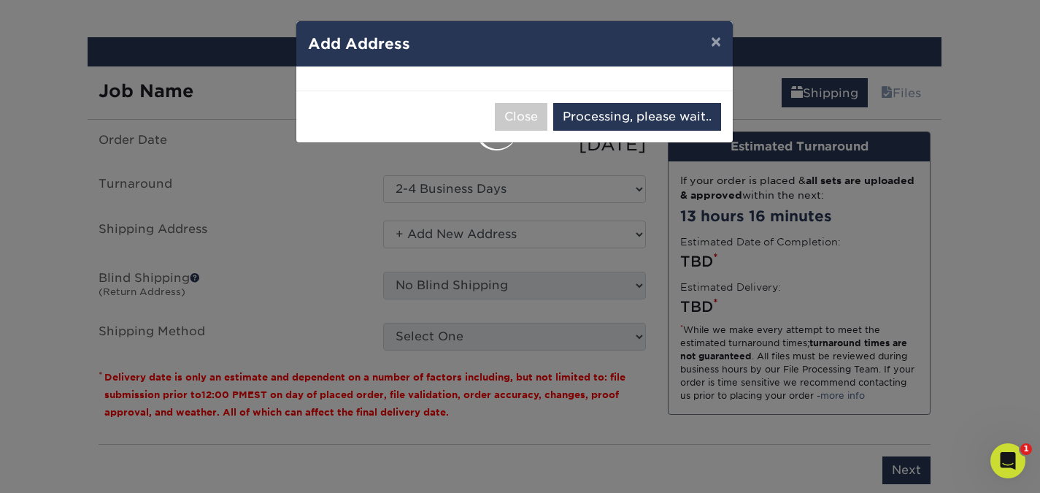
select select "286573"
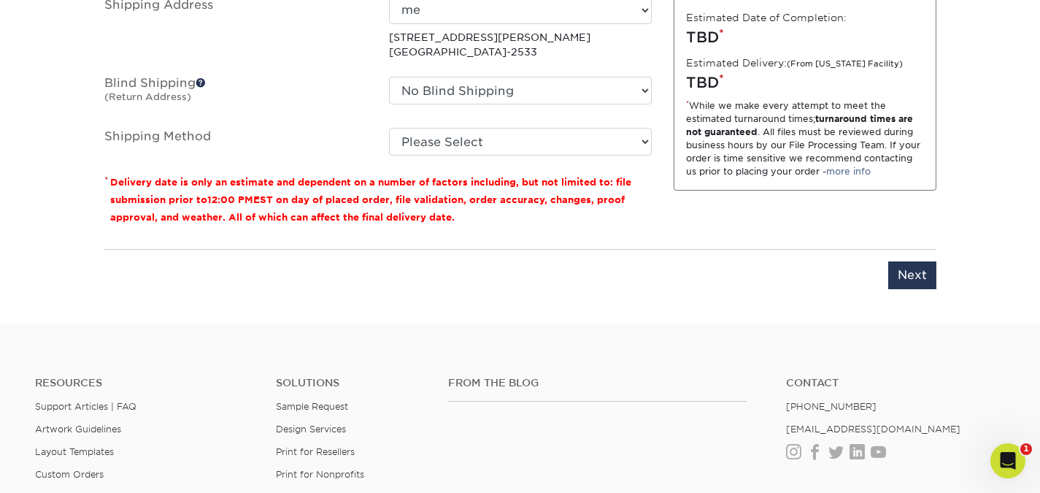
scroll to position [1090, 0]
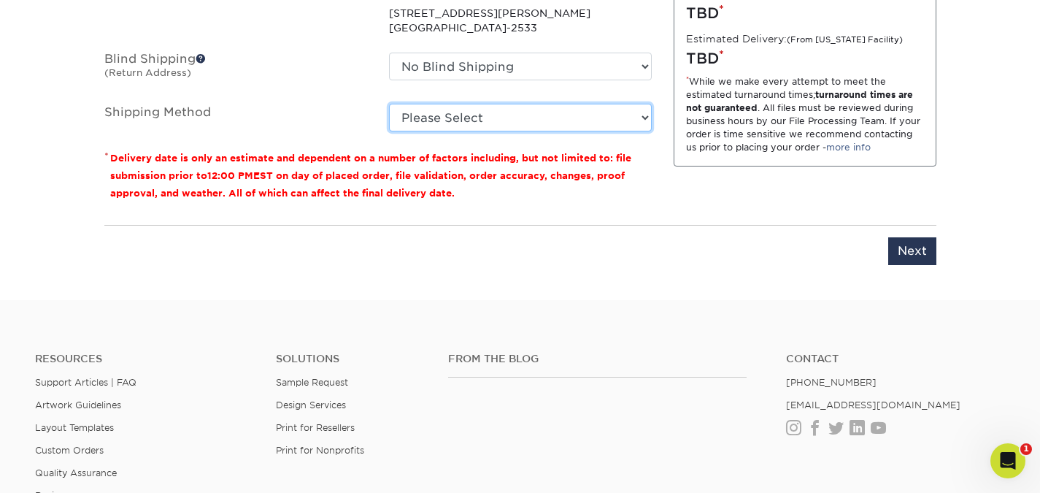
click at [580, 129] on select "Please Select Ground Shipping (+$8.96) 3 Day Shipping Service (+$20.06) 2 Day A…" at bounding box center [520, 118] width 263 height 28
select select "03"
click at [389, 104] on select "Please Select Ground Shipping (+$8.96) 3 Day Shipping Service (+$20.06) 2 Day A…" at bounding box center [520, 118] width 263 height 28
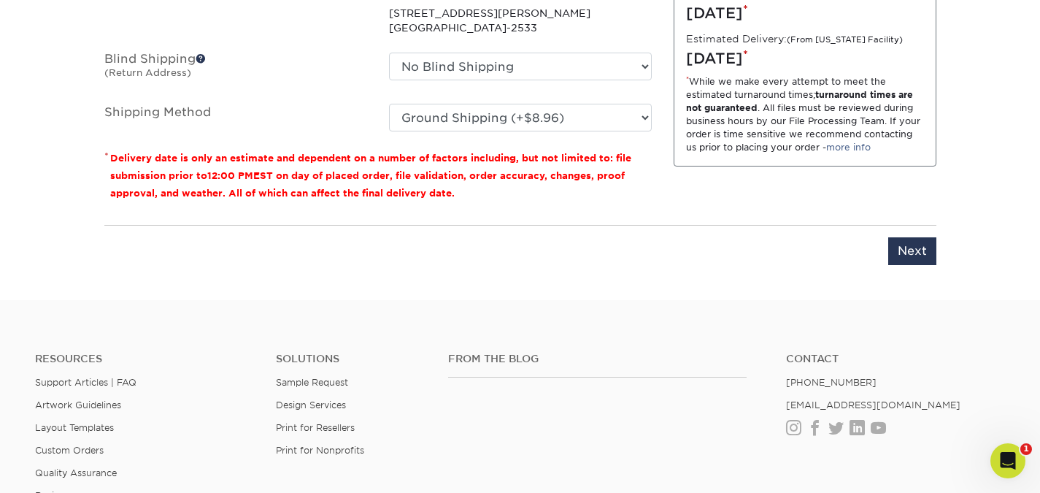
click at [861, 273] on div "You've choosen mailing services! If you have a csv address list please upload i…" at bounding box center [520, 83] width 832 height 400
click at [918, 250] on input "Next" at bounding box center [912, 251] width 48 height 28
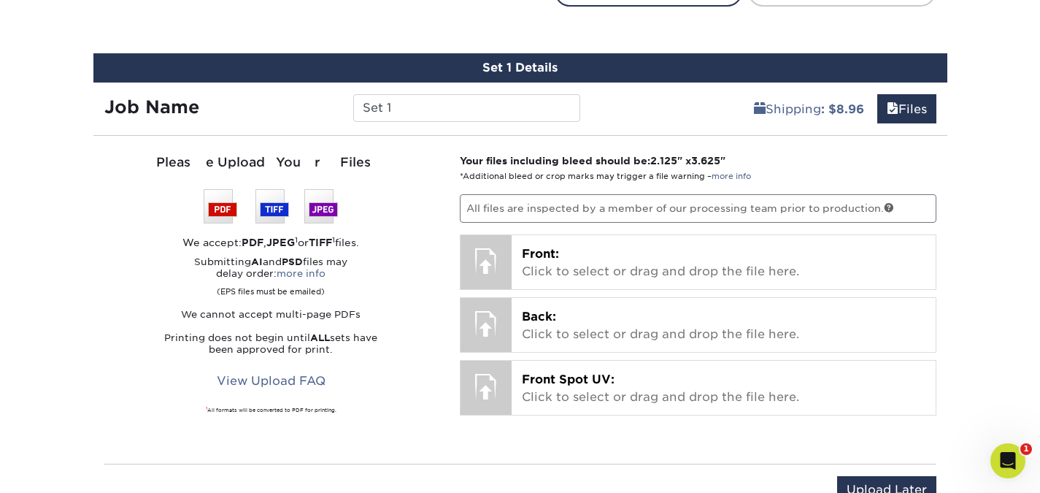
scroll to position [810, 0]
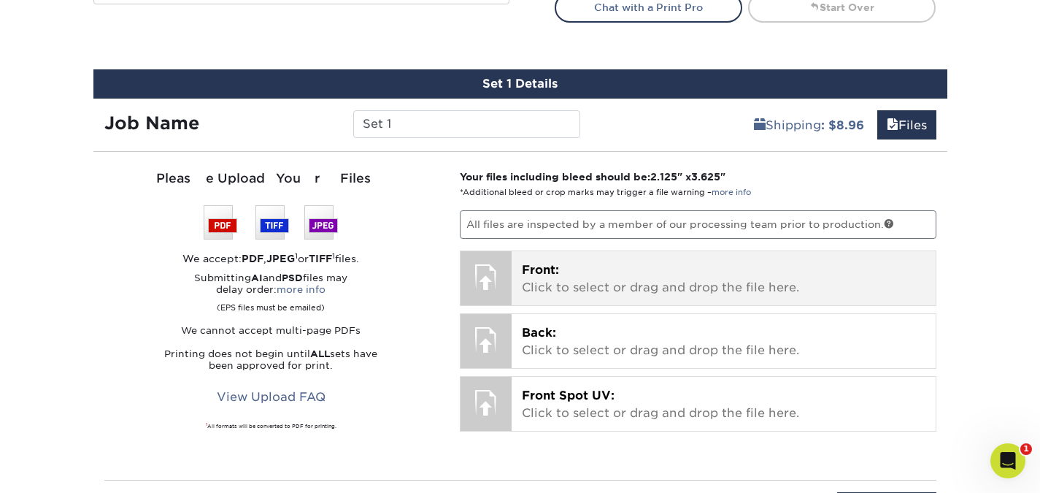
click at [583, 275] on p "Front: Click to select or drag and drop the file here." at bounding box center [724, 278] width 404 height 35
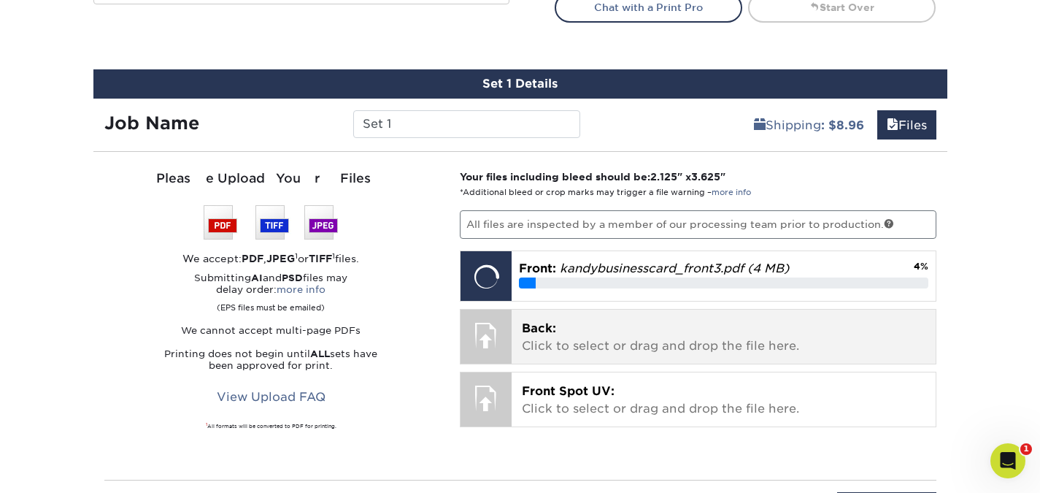
click at [633, 323] on p "Back: Click to select or drag and drop the file here." at bounding box center [724, 337] width 404 height 35
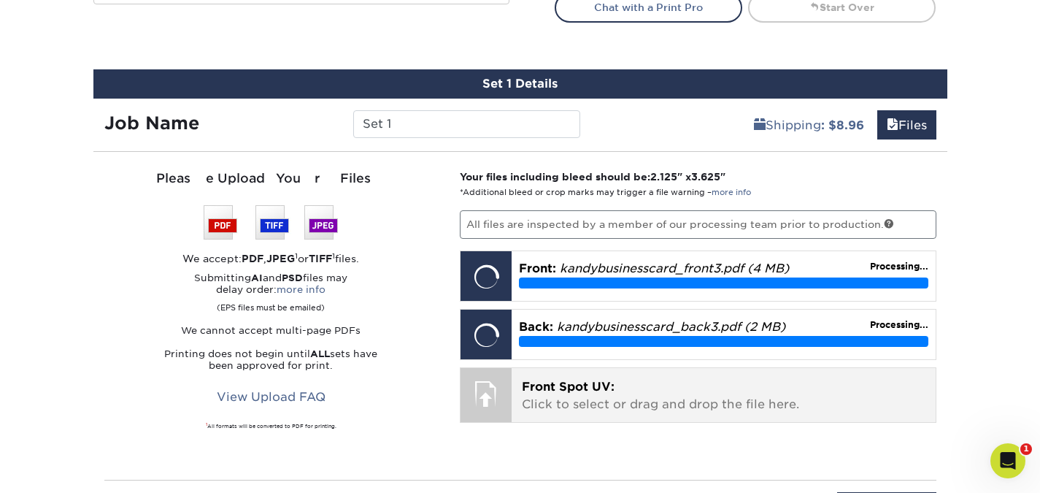
click at [614, 369] on div "Front Spot UV: Click to select or drag and drop the file here. Choose file" at bounding box center [724, 395] width 424 height 54
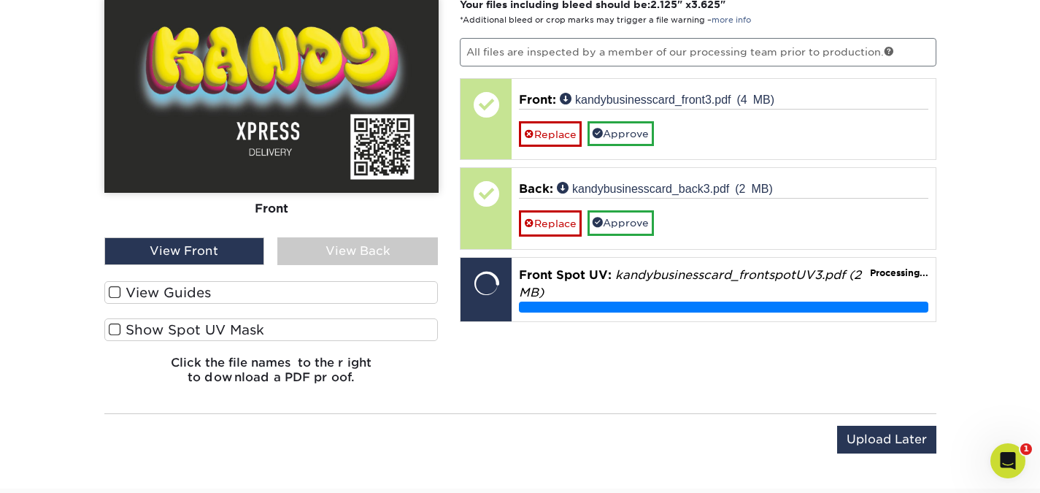
scroll to position [916, 0]
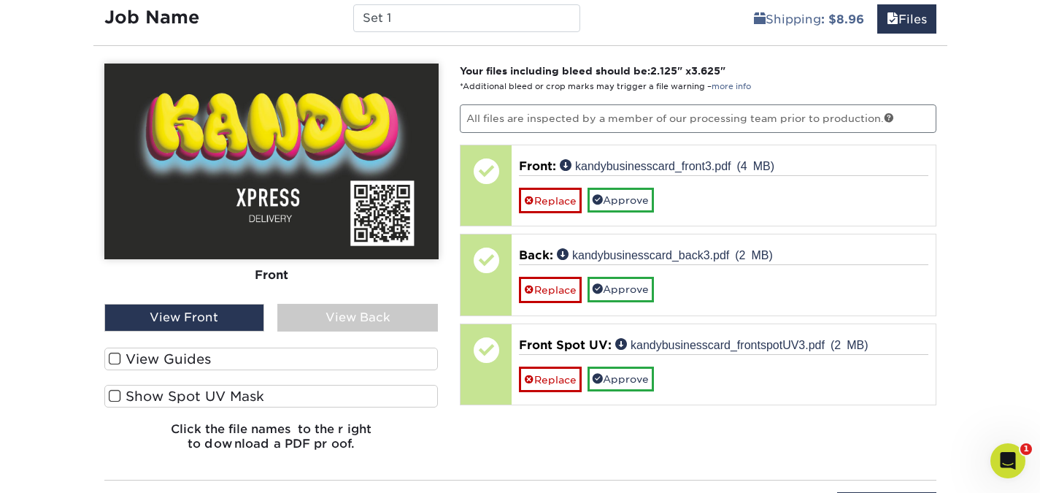
click at [115, 397] on span at bounding box center [115, 396] width 12 height 14
click at [0, 0] on input "Show Spot UV Mask" at bounding box center [0, 0] width 0 height 0
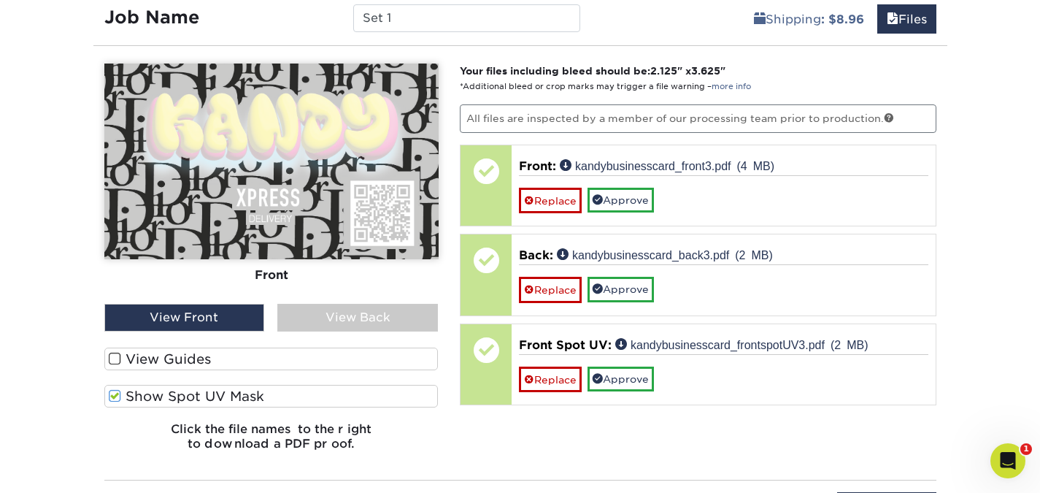
click at [115, 394] on span at bounding box center [115, 396] width 12 height 14
click at [0, 0] on input "Show Spot UV Mask" at bounding box center [0, 0] width 0 height 0
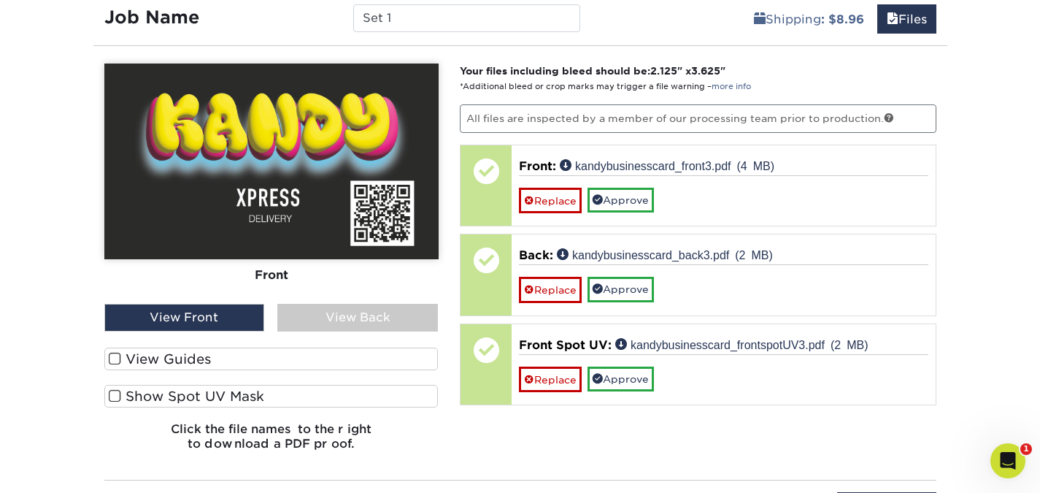
click at [115, 395] on span at bounding box center [115, 396] width 12 height 14
click at [0, 0] on input "Show Spot UV Mask" at bounding box center [0, 0] width 0 height 0
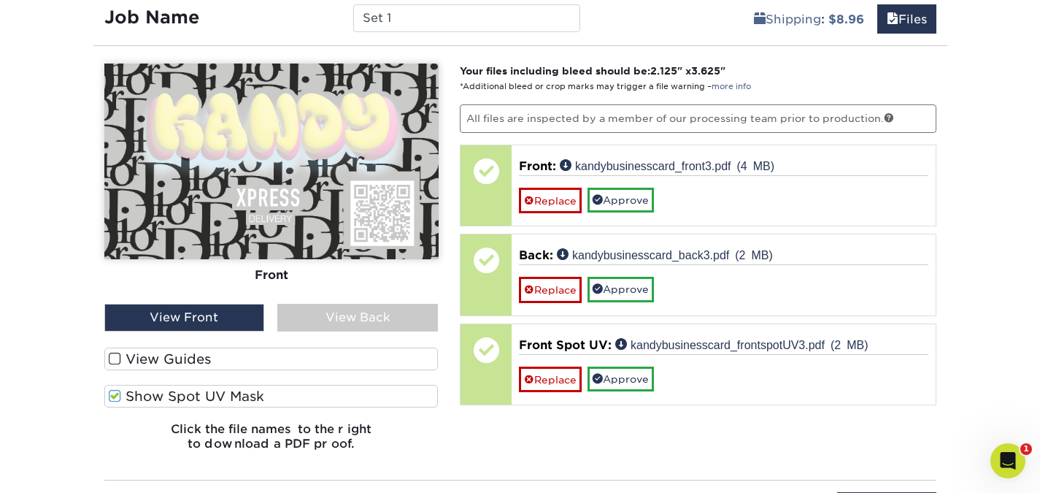
click at [115, 395] on span at bounding box center [115, 396] width 12 height 14
click at [0, 0] on input "Show Spot UV Mask" at bounding box center [0, 0] width 0 height 0
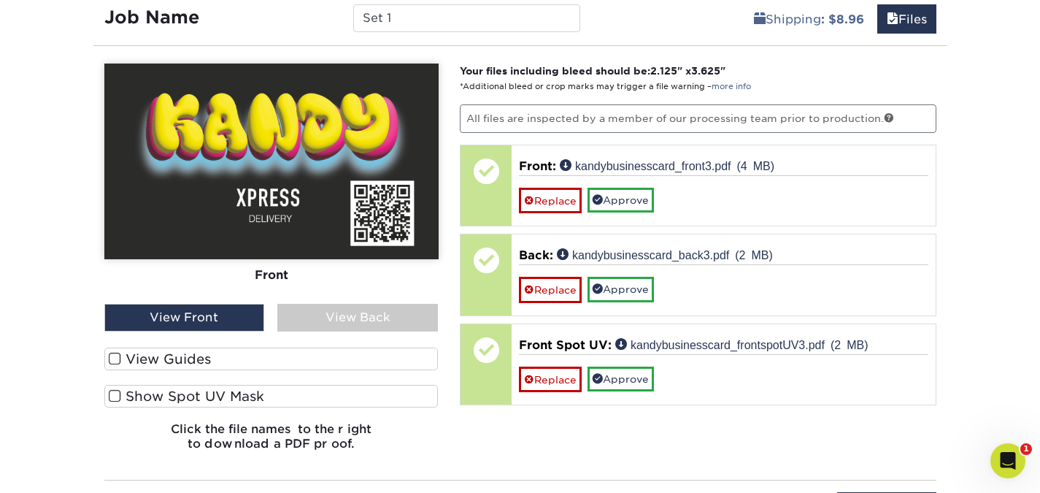
click at [115, 395] on span at bounding box center [115, 396] width 12 height 14
click at [0, 0] on input "Show Spot UV Mask" at bounding box center [0, 0] width 0 height 0
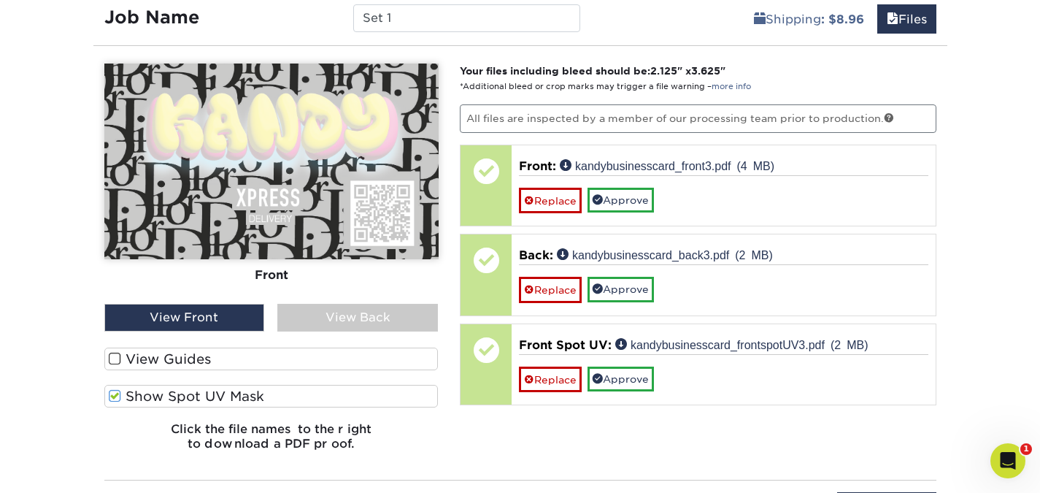
click at [115, 395] on span at bounding box center [115, 396] width 12 height 14
click at [0, 0] on input "Show Spot UV Mask" at bounding box center [0, 0] width 0 height 0
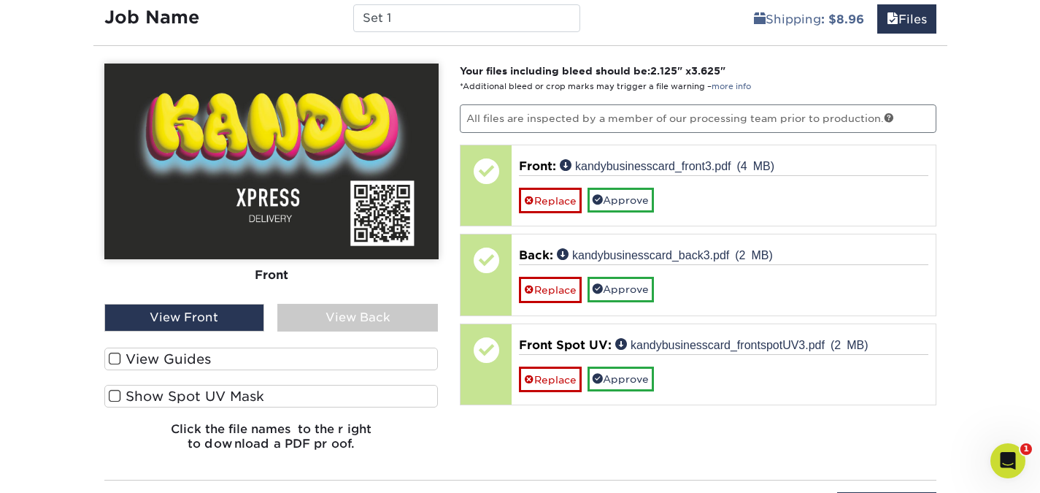
click at [115, 395] on span at bounding box center [115, 396] width 12 height 14
click at [0, 0] on input "Show Spot UV Mask" at bounding box center [0, 0] width 0 height 0
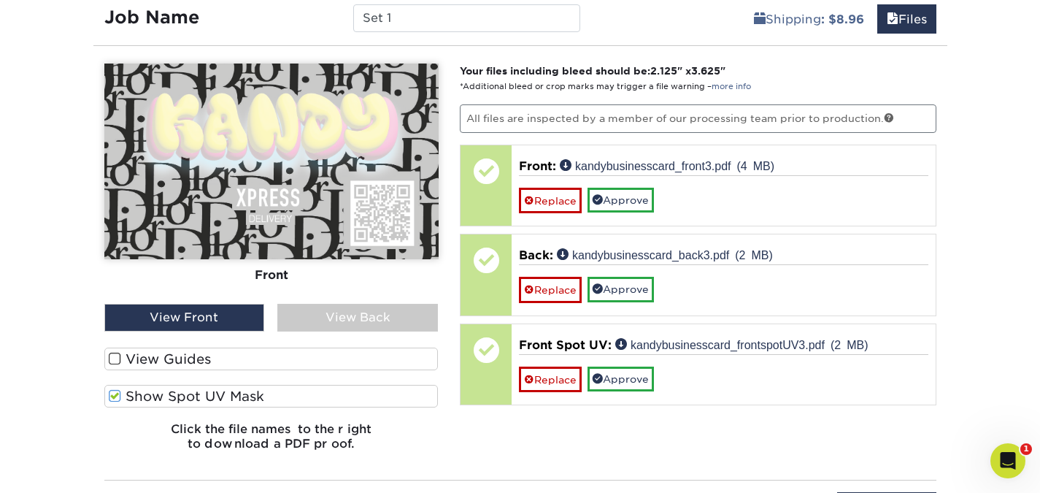
click at [226, 317] on div "View Front" at bounding box center [184, 318] width 161 height 28
click at [320, 312] on div "View Back" at bounding box center [357, 318] width 161 height 28
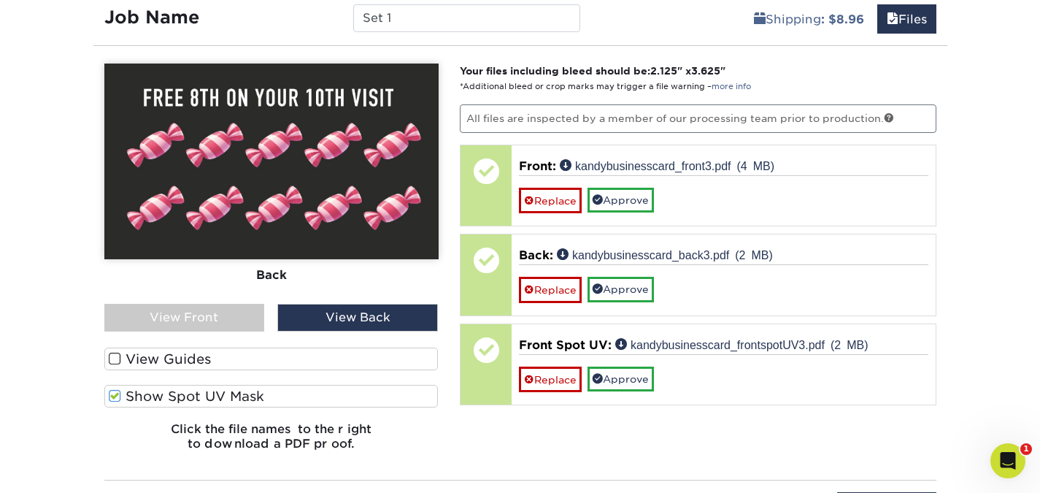
click at [228, 315] on div "View Front" at bounding box center [184, 318] width 161 height 28
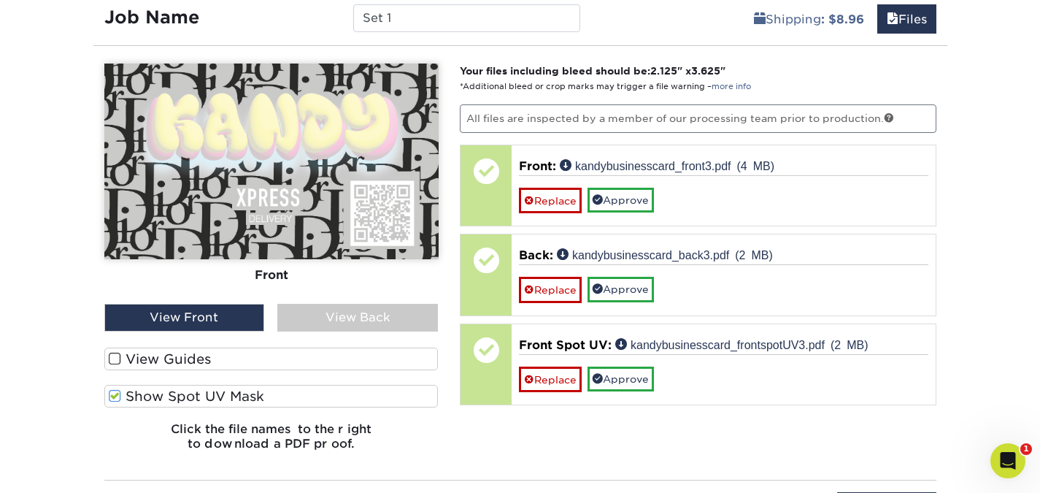
click at [123, 355] on label "View Guides" at bounding box center [271, 358] width 334 height 23
click at [0, 0] on input "View Guides" at bounding box center [0, 0] width 0 height 0
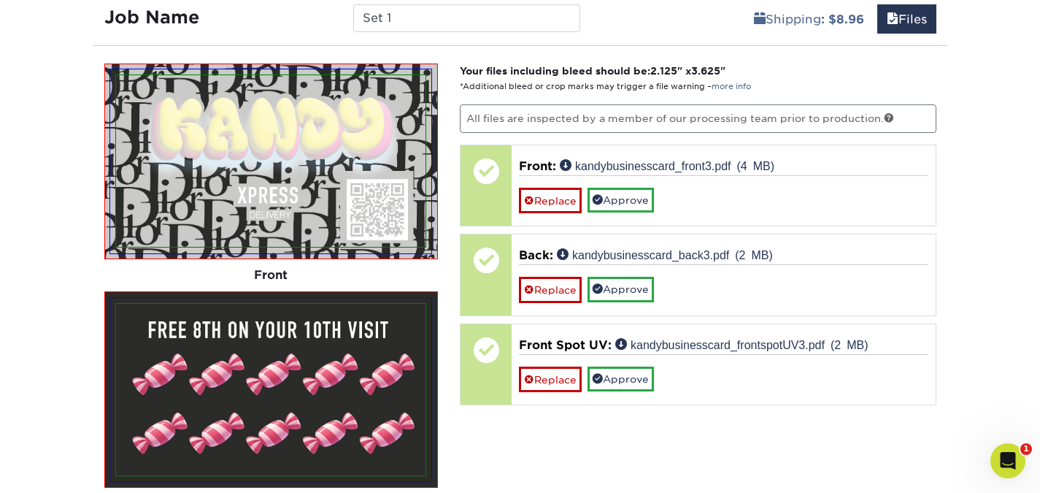
click at [123, 355] on img at bounding box center [270, 390] width 309 height 172
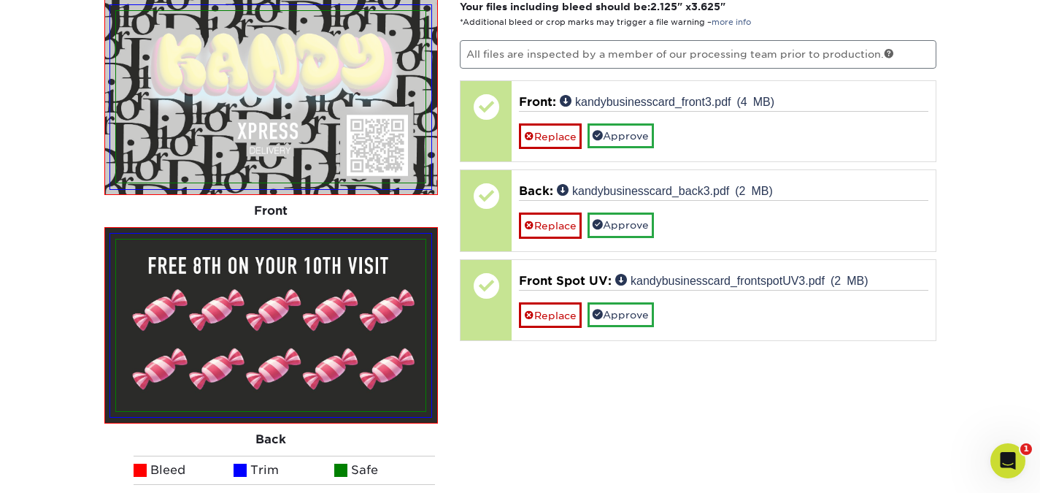
scroll to position [969, 0]
